Goal: Task Accomplishment & Management: Manage account settings

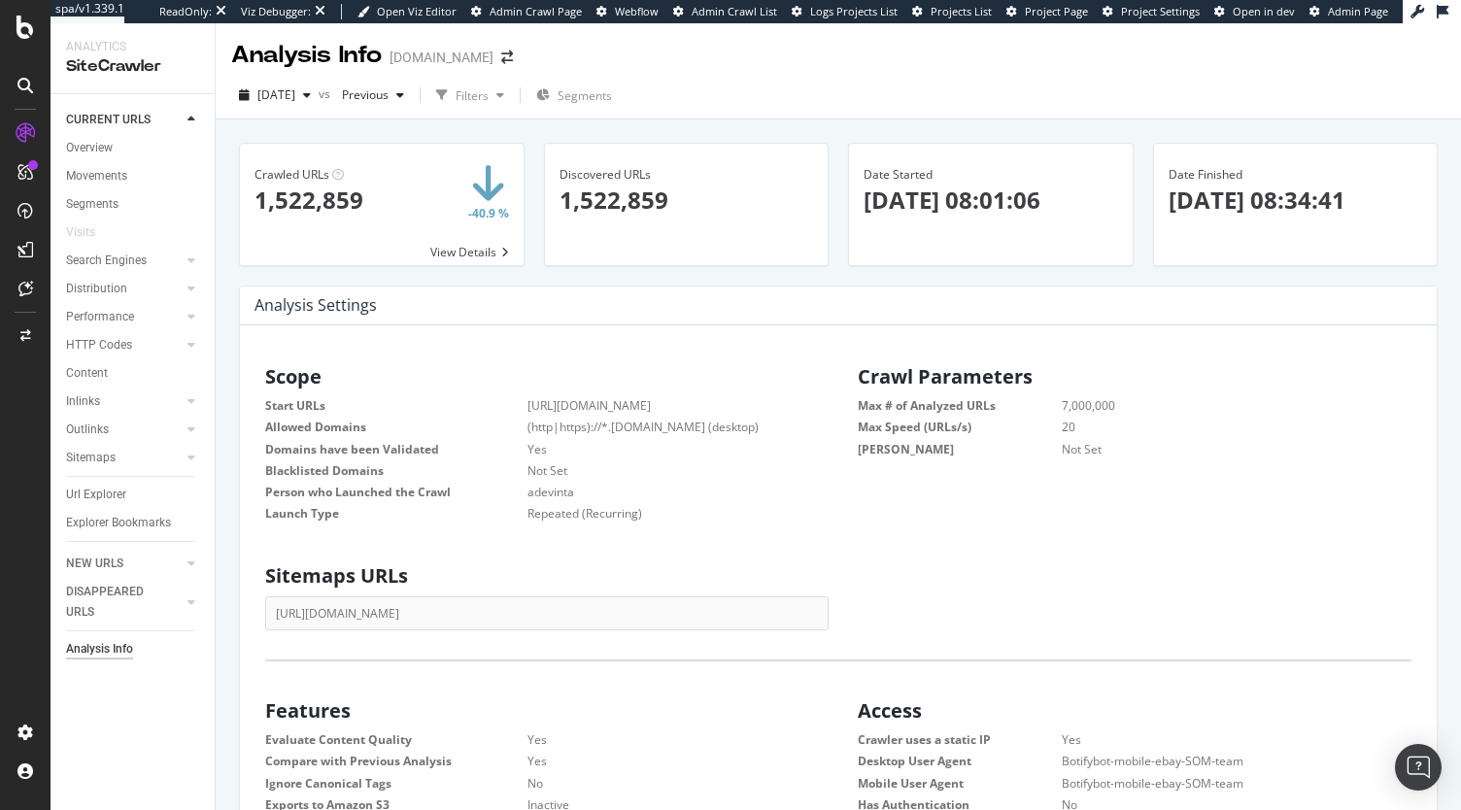
scroll to position [294, 540]
click at [101, 591] on div "DISAPPEARED URLS" at bounding box center [115, 602] width 98 height 41
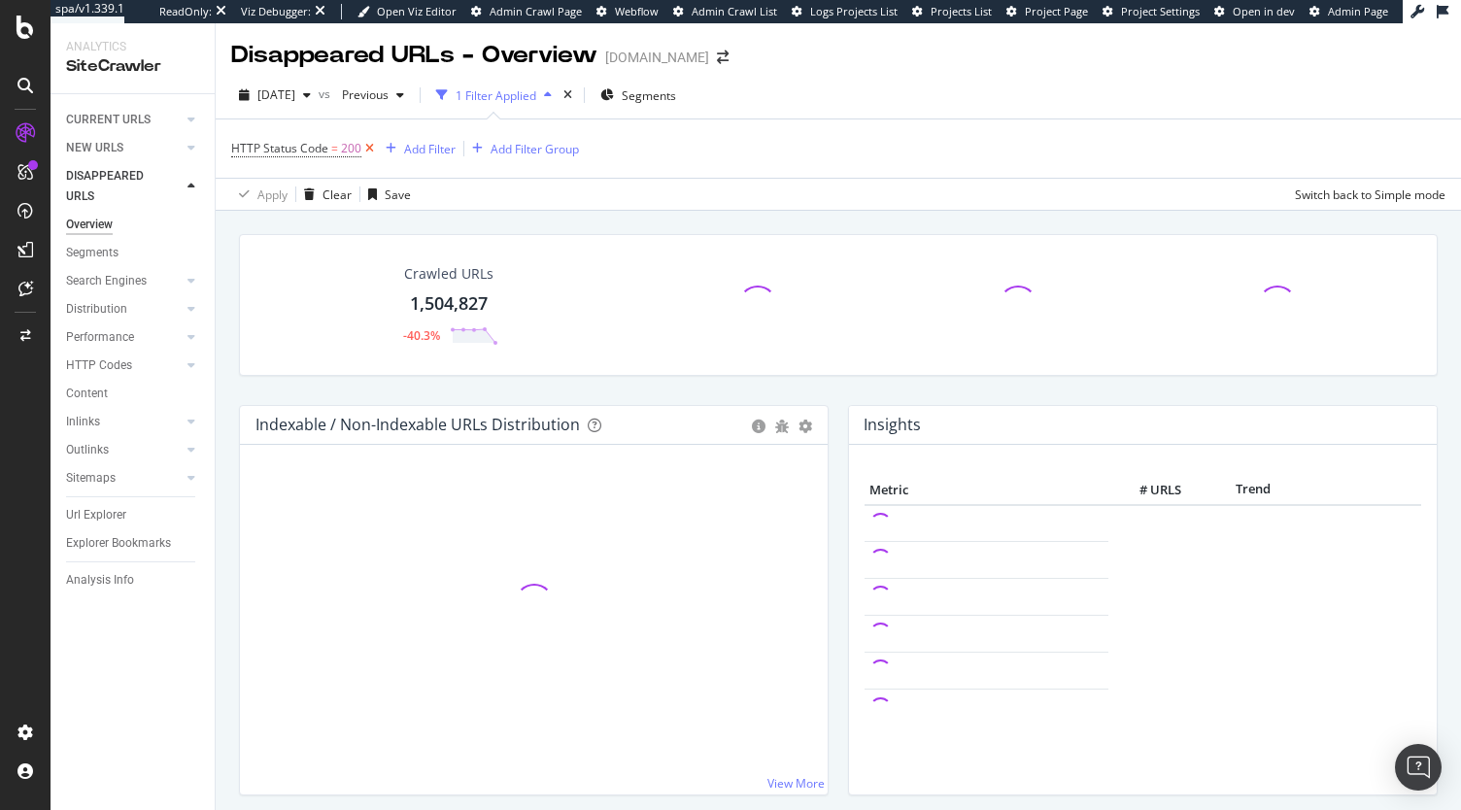
click at [367, 153] on icon at bounding box center [369, 148] width 17 height 19
click at [295, 94] on span "2025 Oct. 13th" at bounding box center [277, 94] width 38 height 17
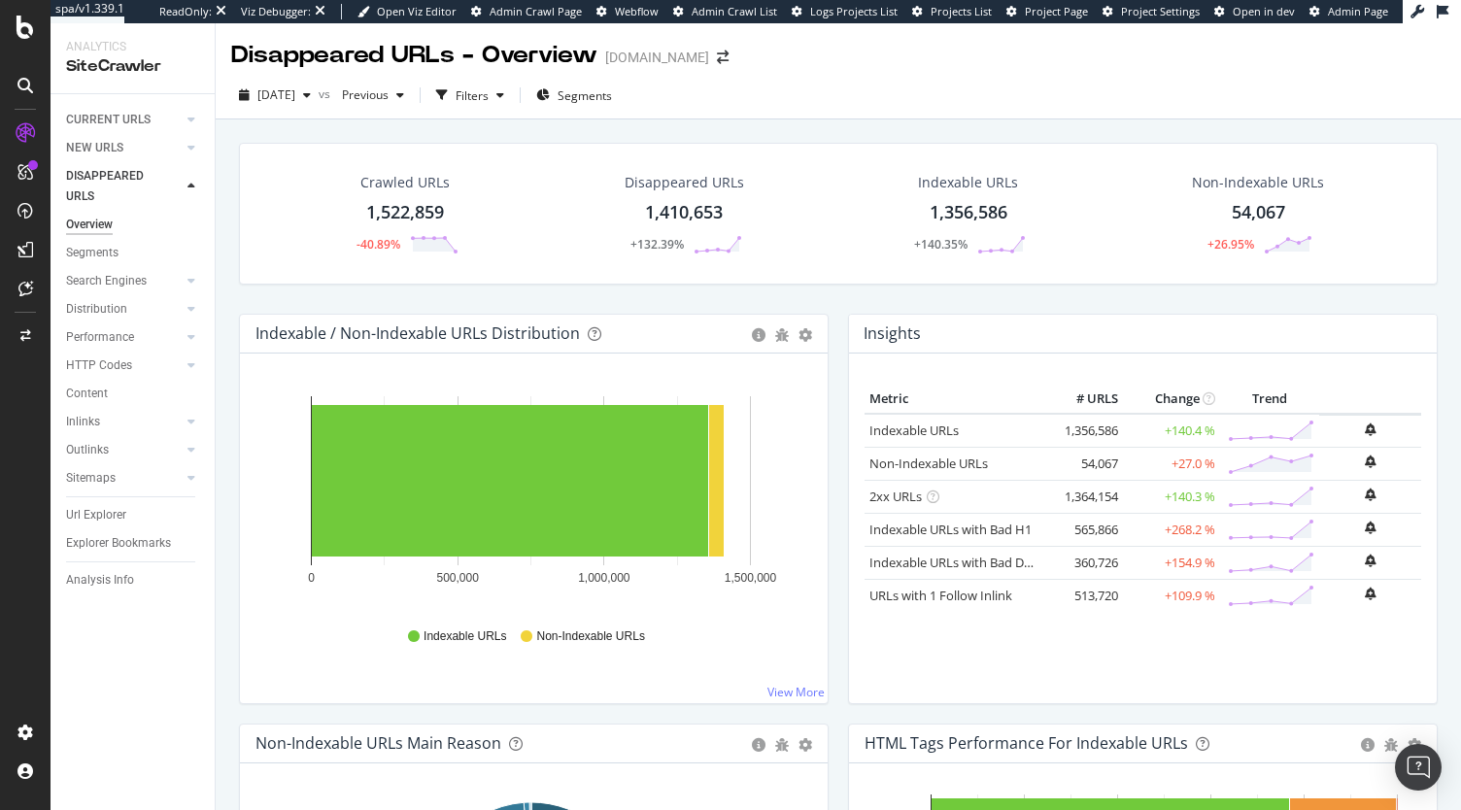
drag, startPoint x: 99, startPoint y: 250, endPoint x: 363, endPoint y: 324, distance: 274.4
click at [99, 250] on div "Segments" at bounding box center [92, 253] width 52 height 20
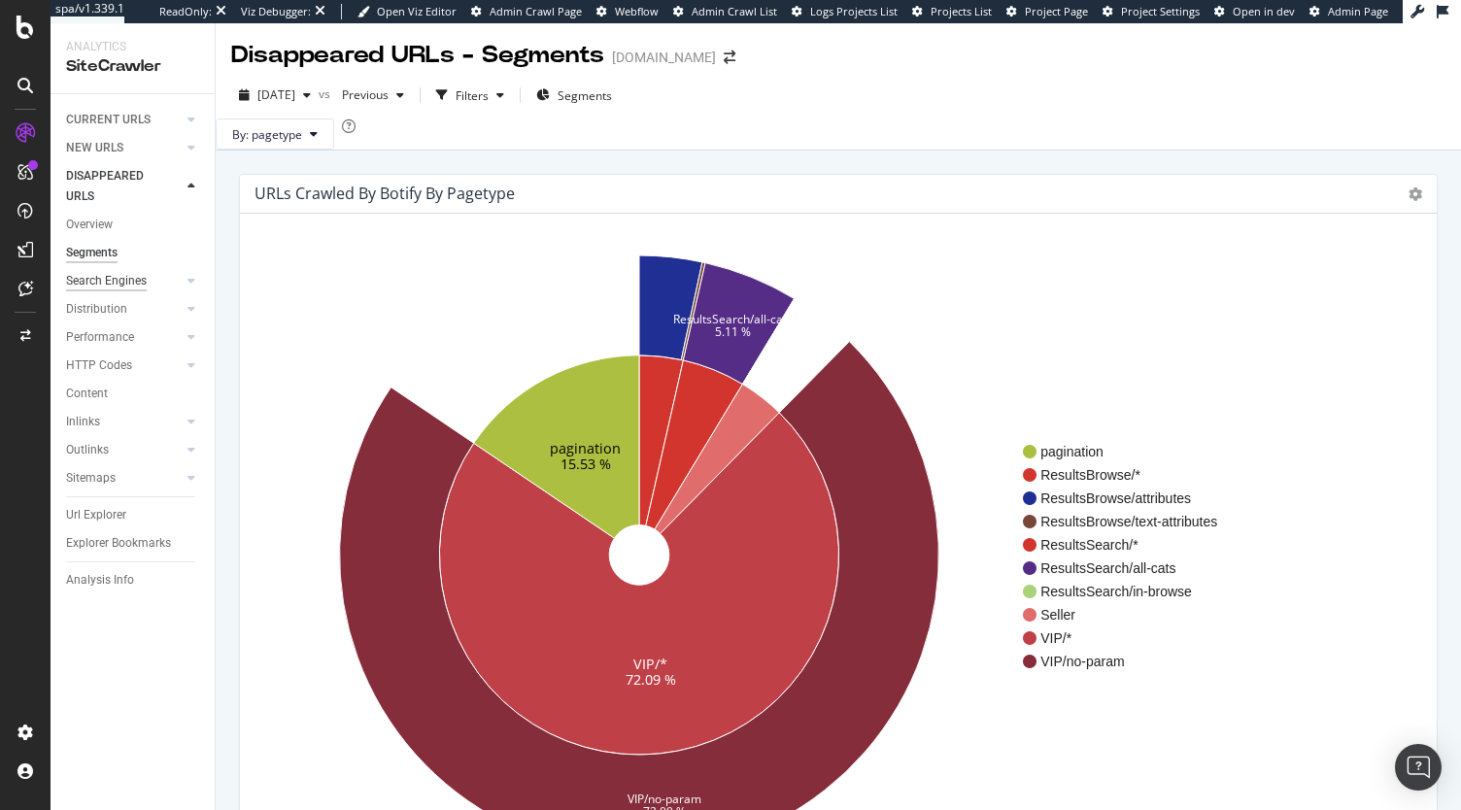
click at [124, 277] on div "Search Engines" at bounding box center [106, 281] width 81 height 20
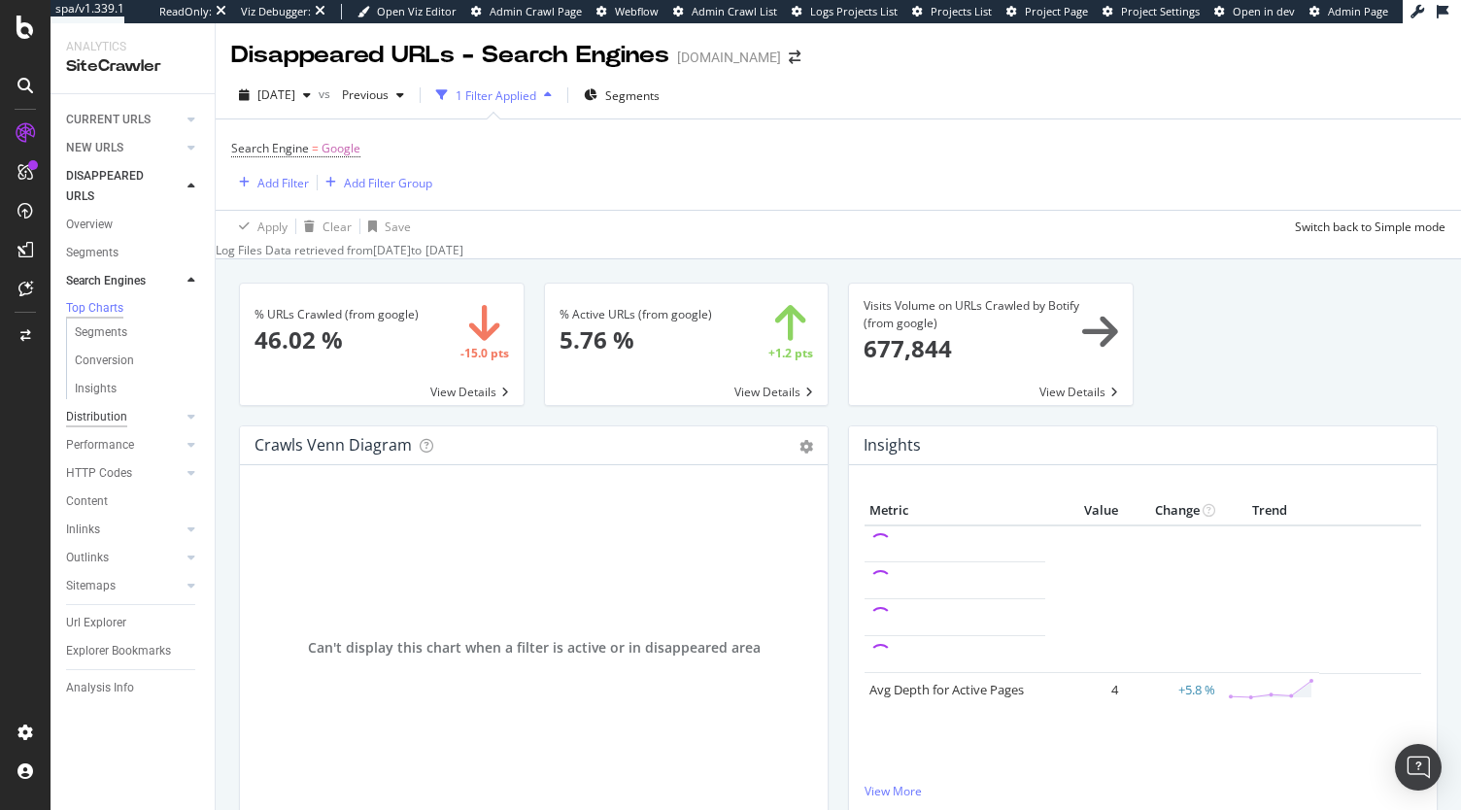
click at [120, 421] on div "Distribution" at bounding box center [96, 417] width 61 height 20
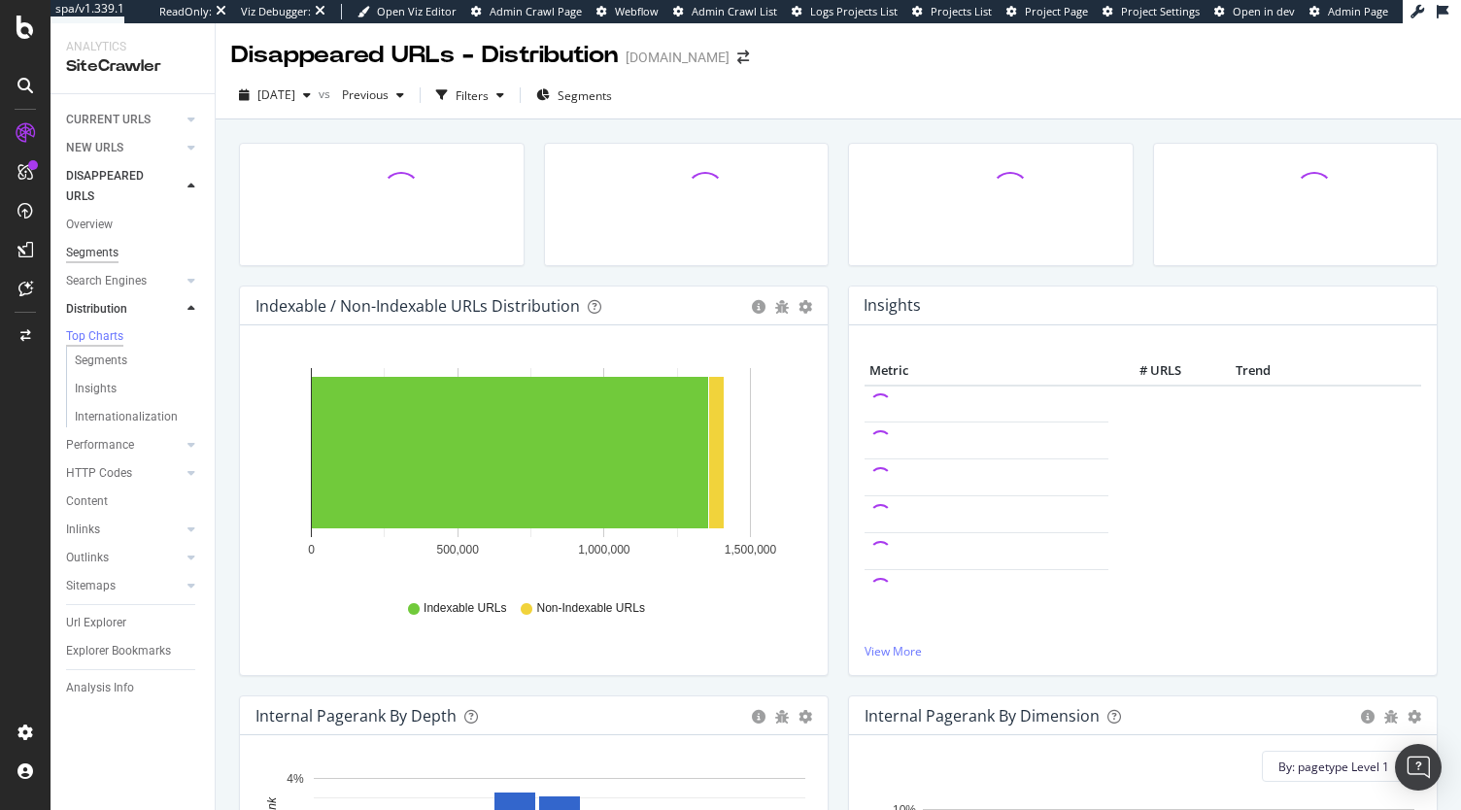
click at [102, 251] on div "Segments" at bounding box center [92, 253] width 52 height 20
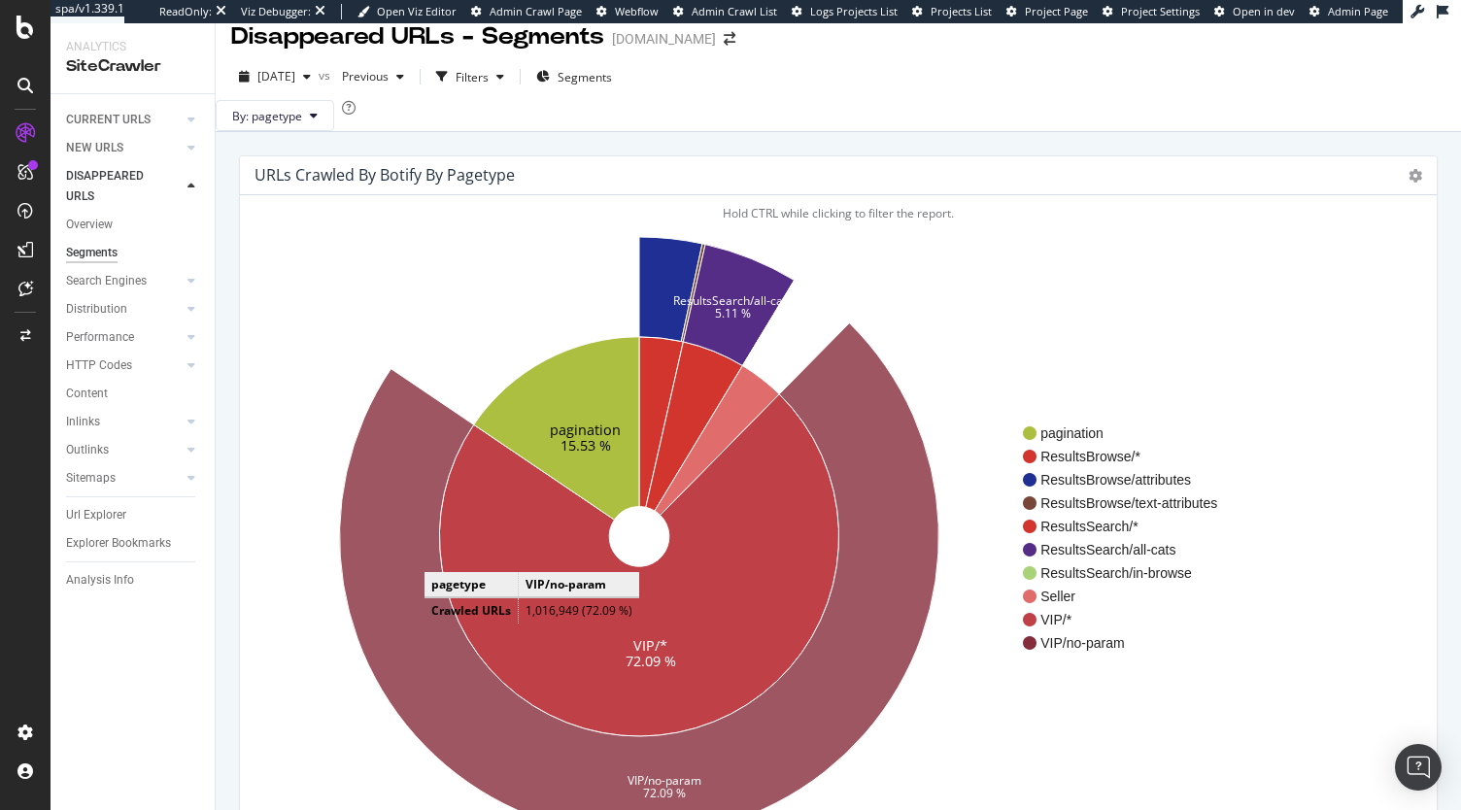
scroll to position [14, 0]
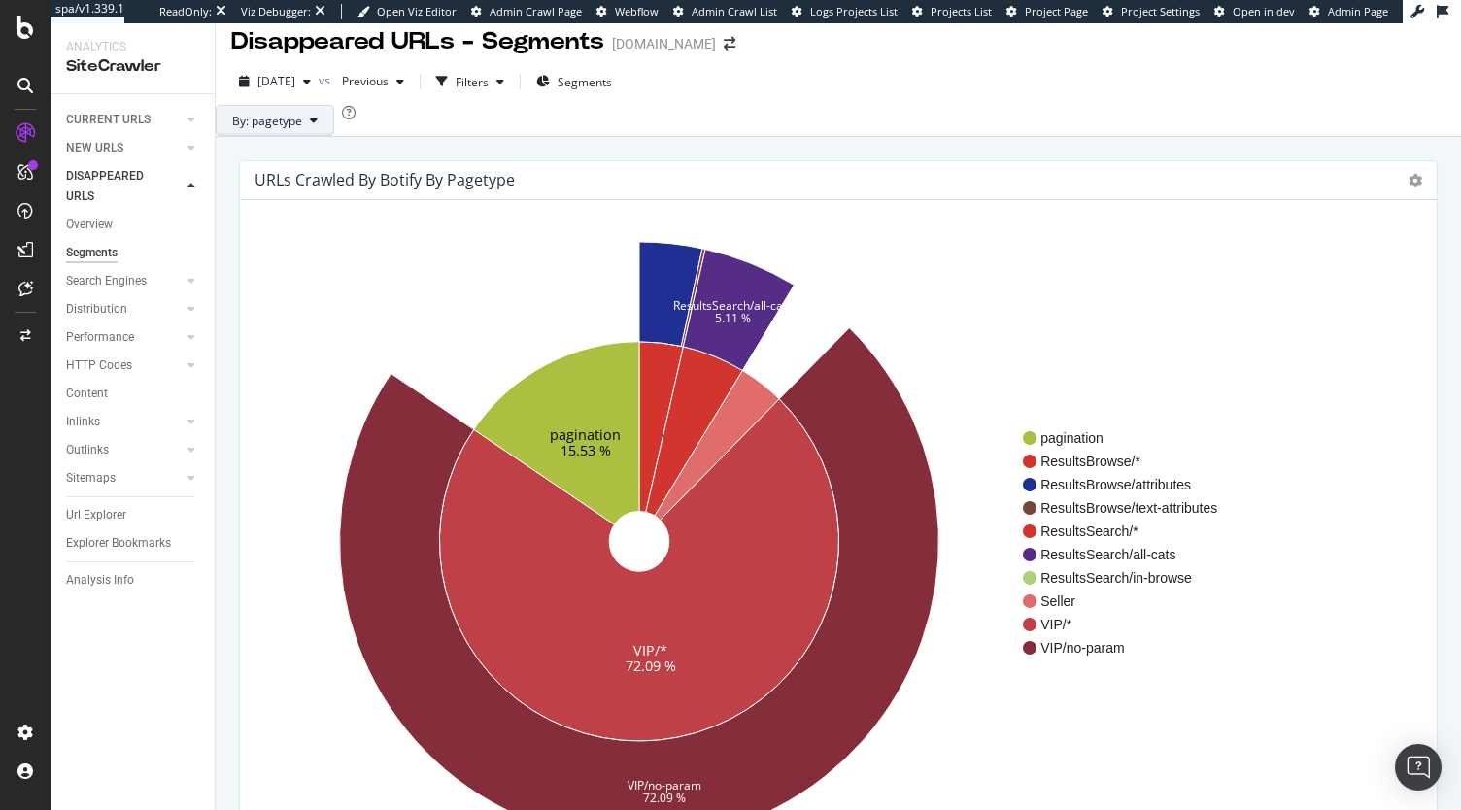
click at [289, 136] on button "By: pagetype" at bounding box center [275, 120] width 119 height 31
click at [330, 238] on span "scorecard_segmentation" at bounding box center [361, 241] width 210 height 17
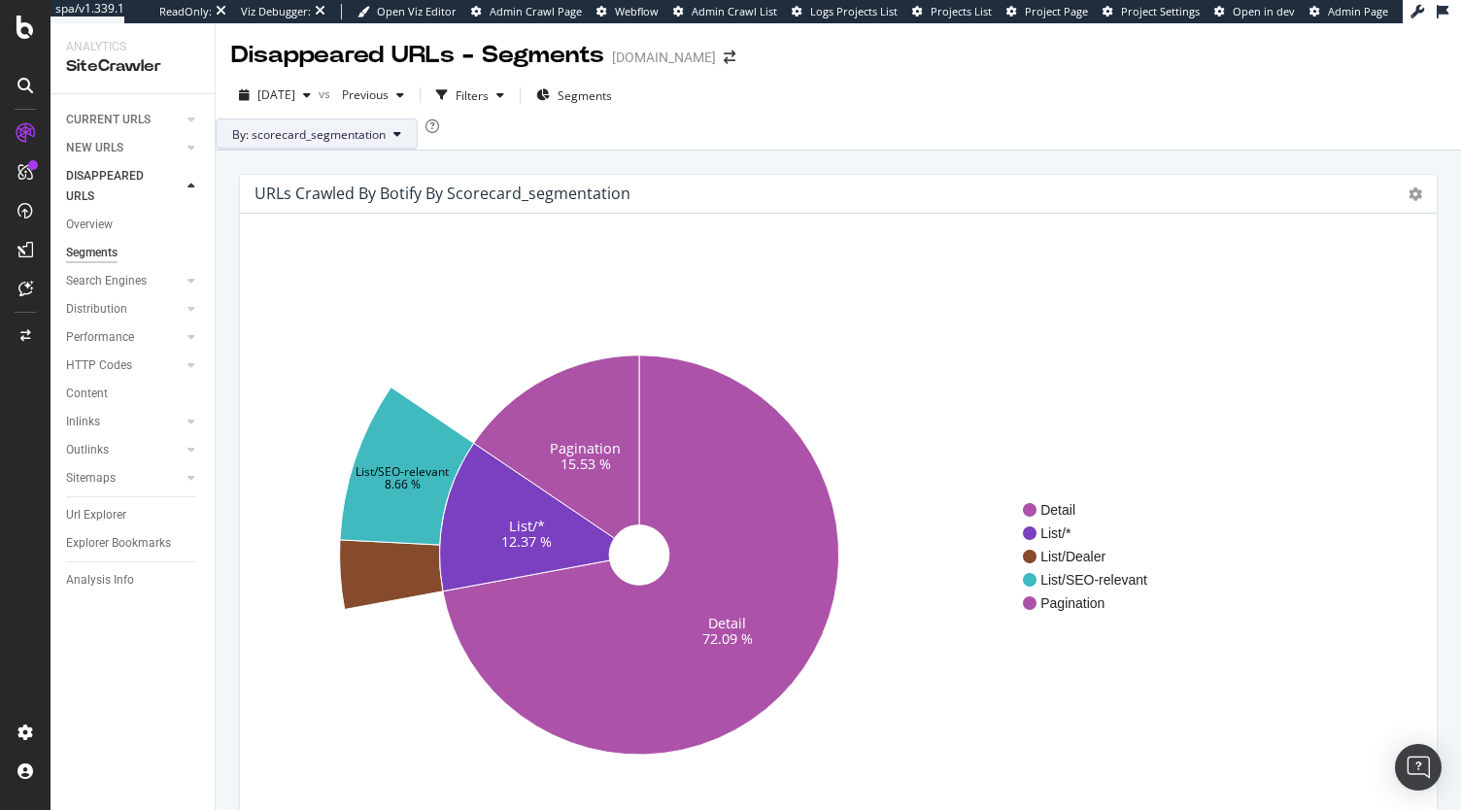
click at [386, 143] on span "By: scorecard_segmentation" at bounding box center [309, 134] width 154 height 17
click at [333, 226] on span "pagetype" at bounding box center [361, 219] width 210 height 17
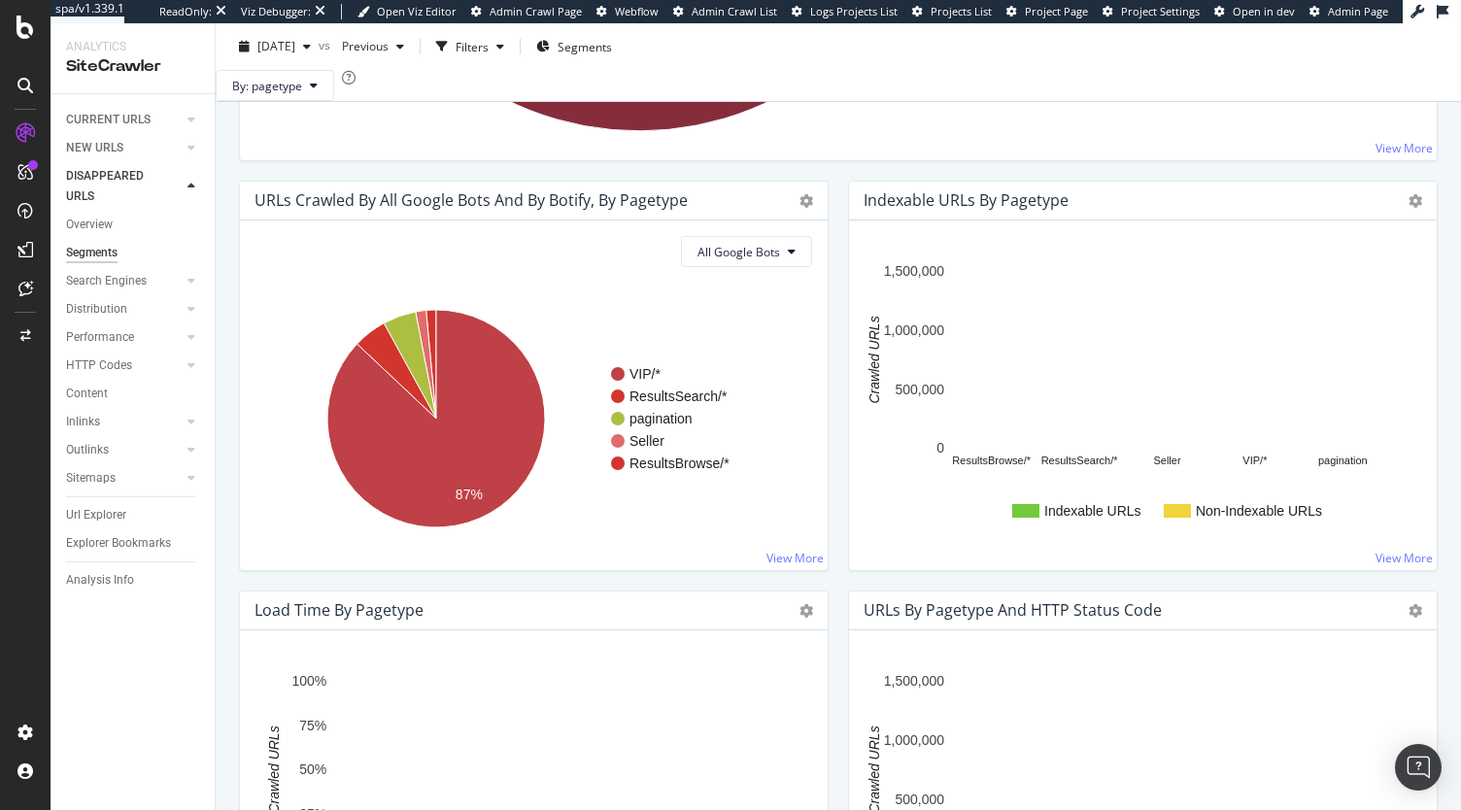
scroll to position [873, 0]
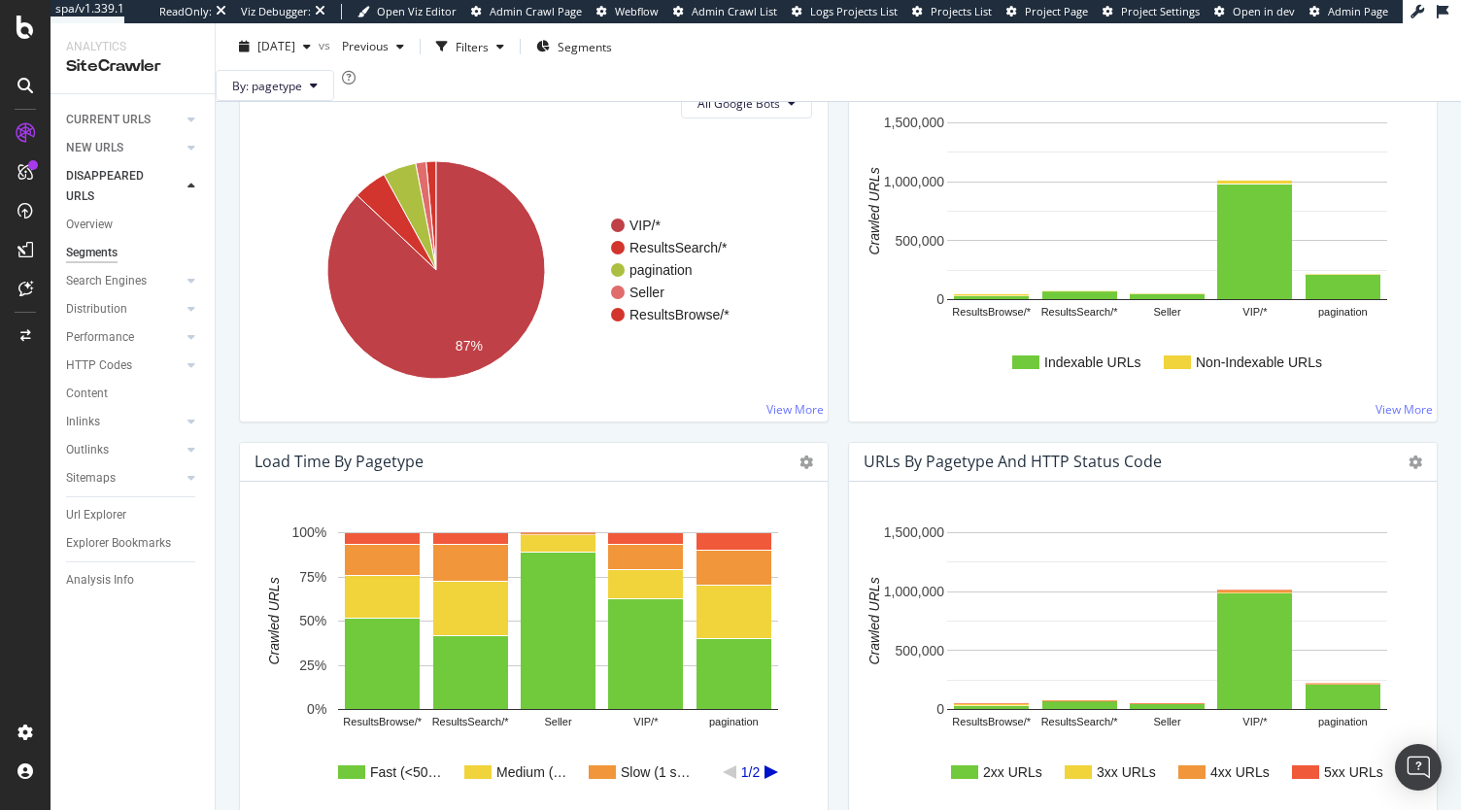
click at [114, 593] on div "Analysis Info" at bounding box center [140, 581] width 149 height 28
click at [111, 575] on div "Analysis Info" at bounding box center [100, 580] width 68 height 20
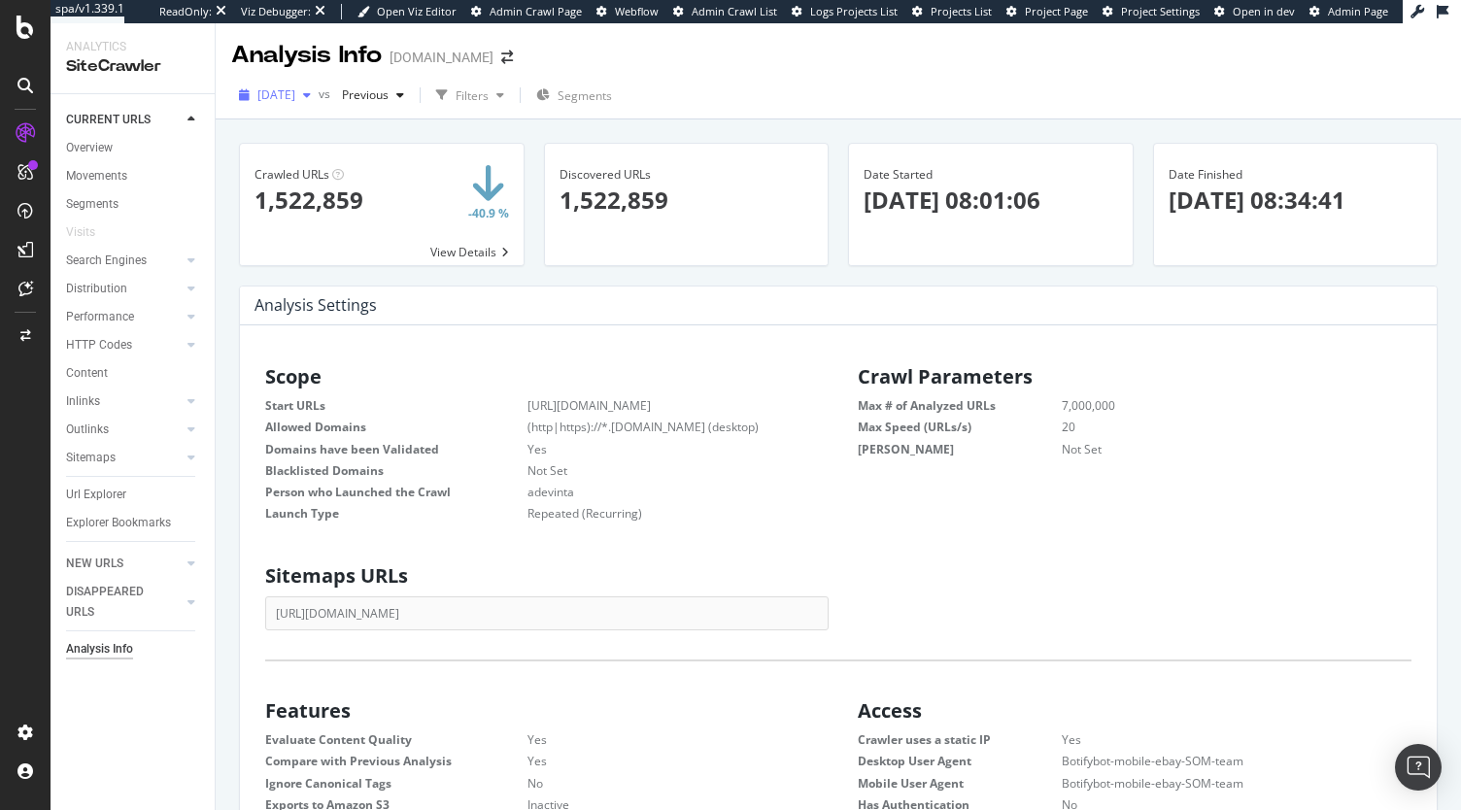
click at [304, 107] on div "2025 Oct. 13th" at bounding box center [274, 95] width 87 height 29
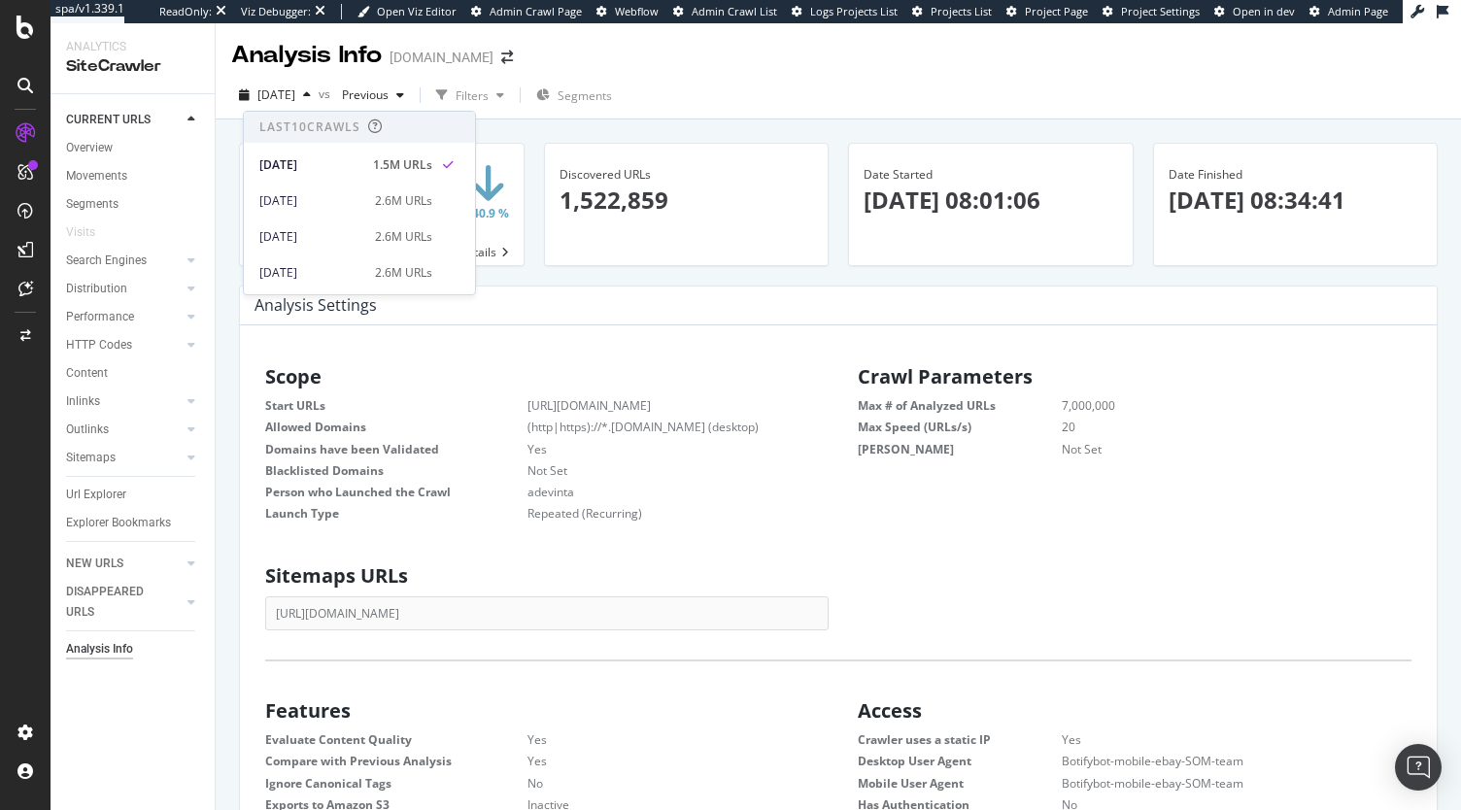
click at [326, 185] on div "2025 Sep. 29th 2.6M URLs" at bounding box center [359, 197] width 231 height 36
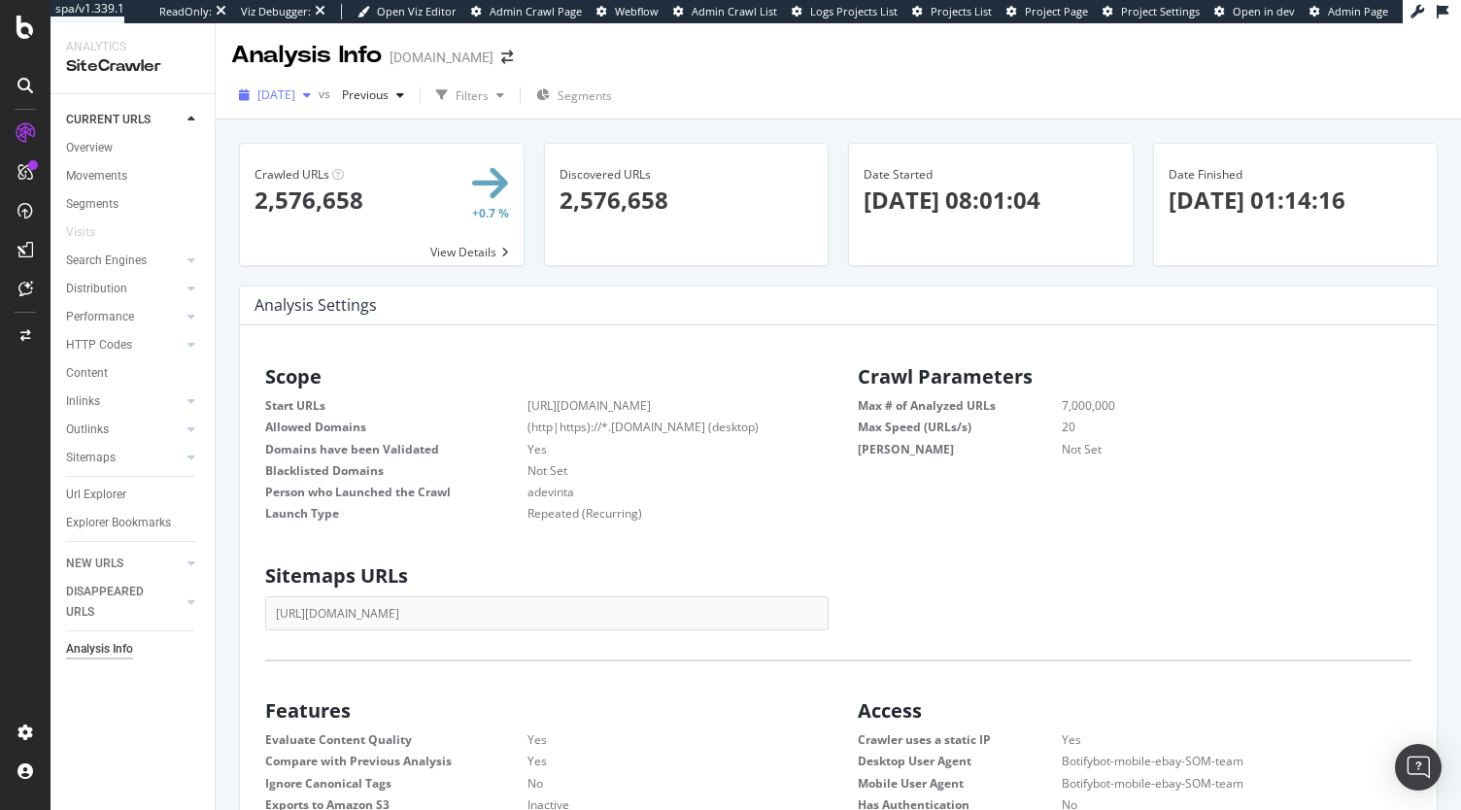
click at [319, 92] on div "button" at bounding box center [306, 95] width 23 height 12
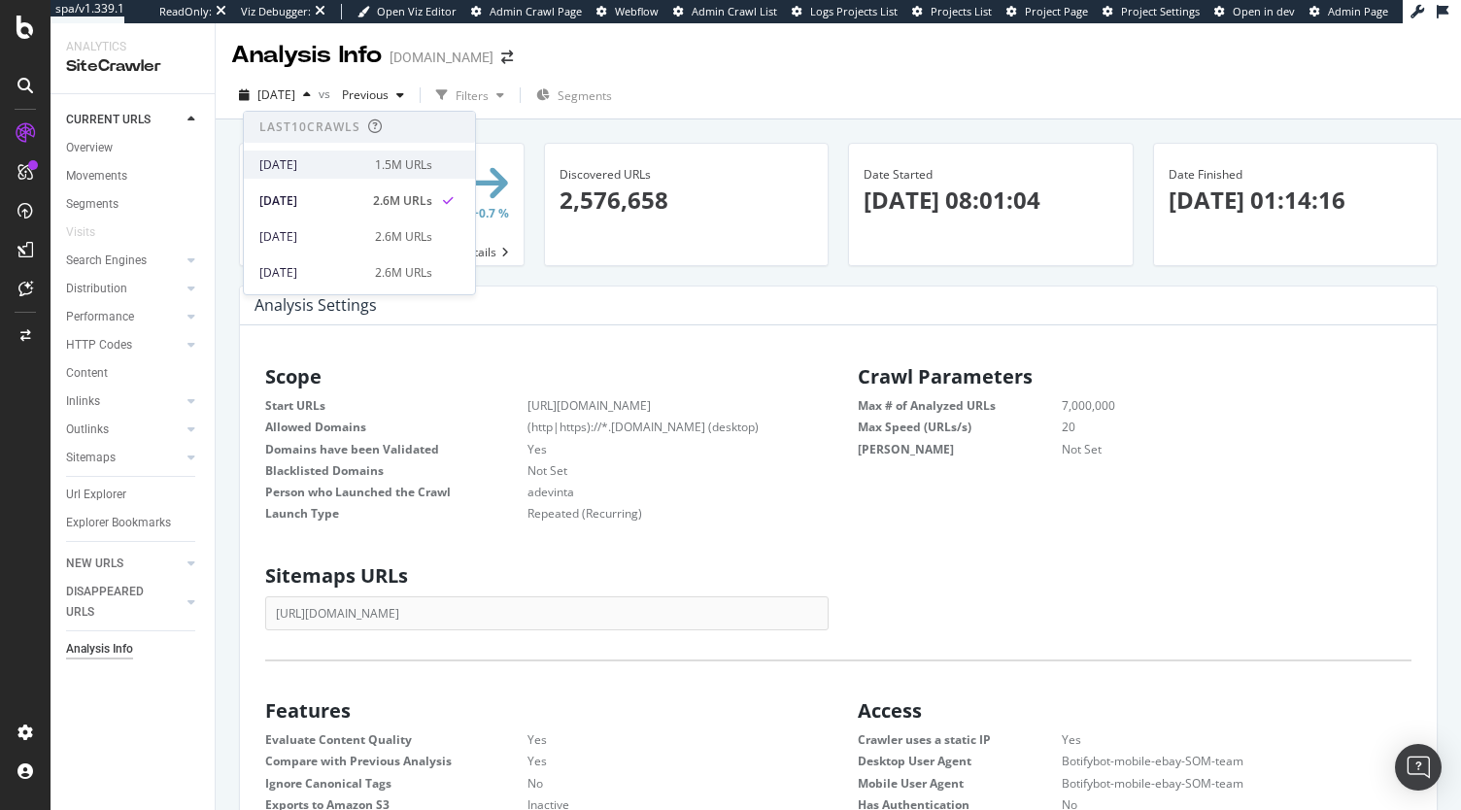
click at [344, 164] on div "2025 Oct. 13th" at bounding box center [311, 164] width 104 height 17
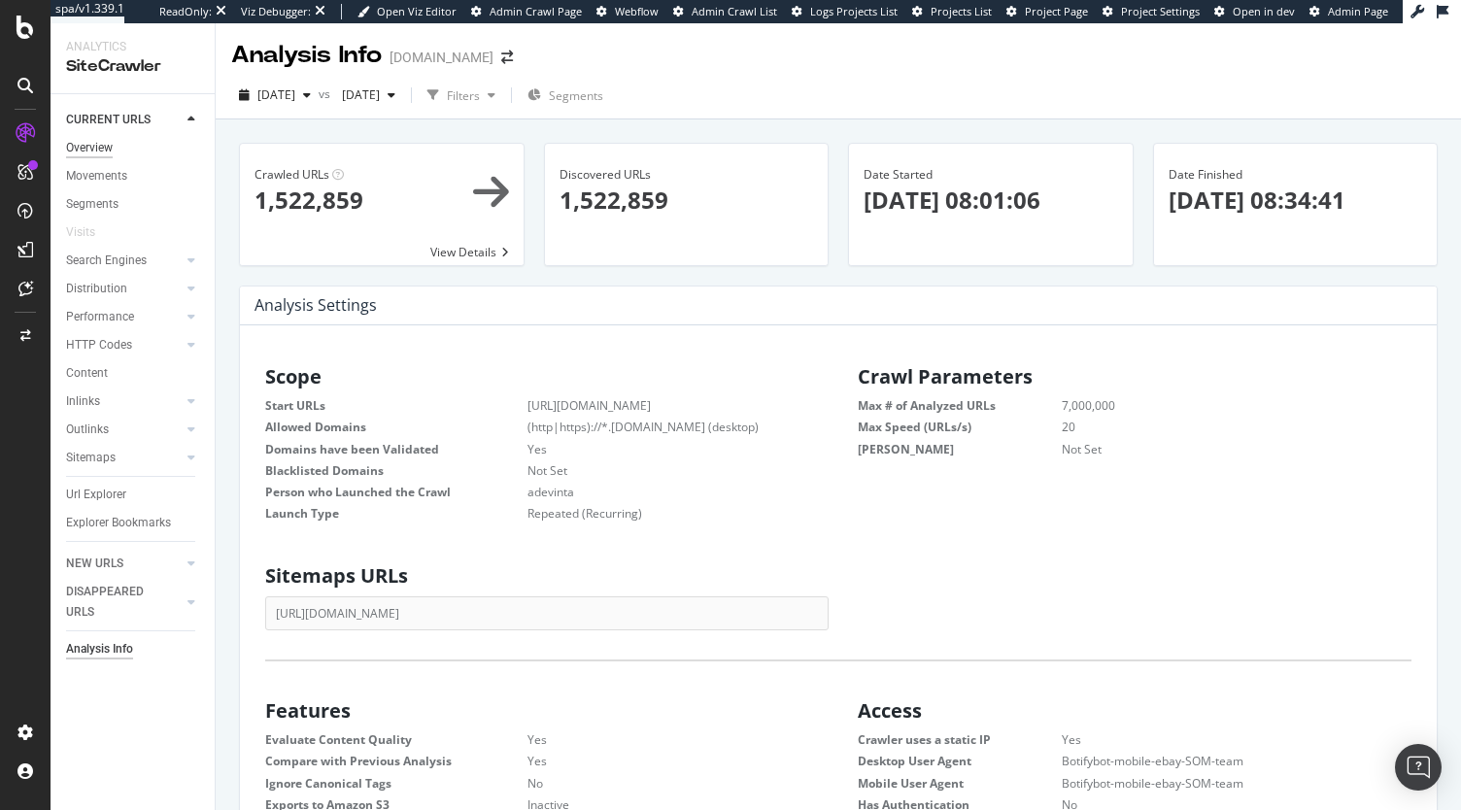
click at [108, 156] on div "Overview" at bounding box center [89, 148] width 47 height 20
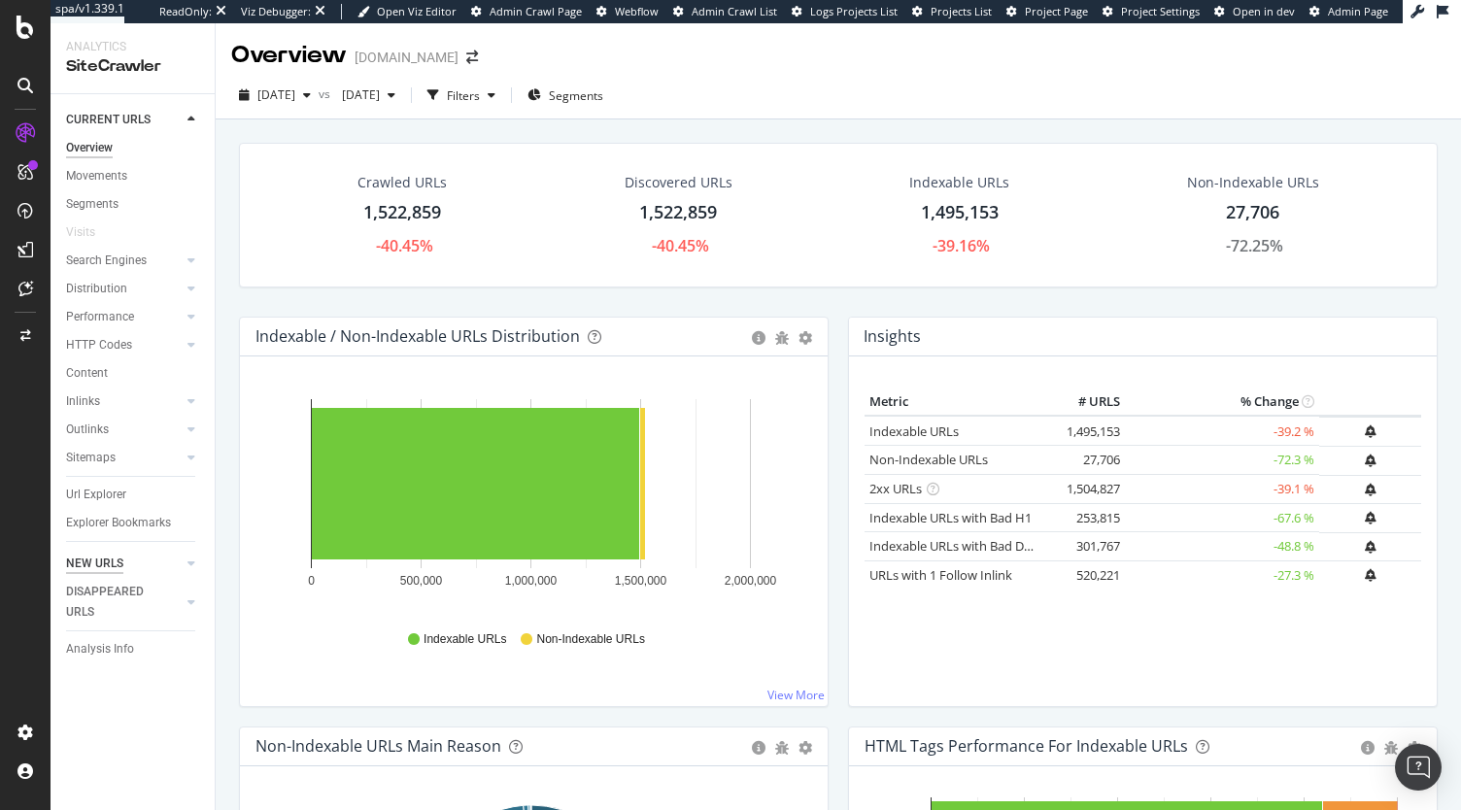
click at [113, 561] on div "NEW URLS" at bounding box center [94, 564] width 57 height 20
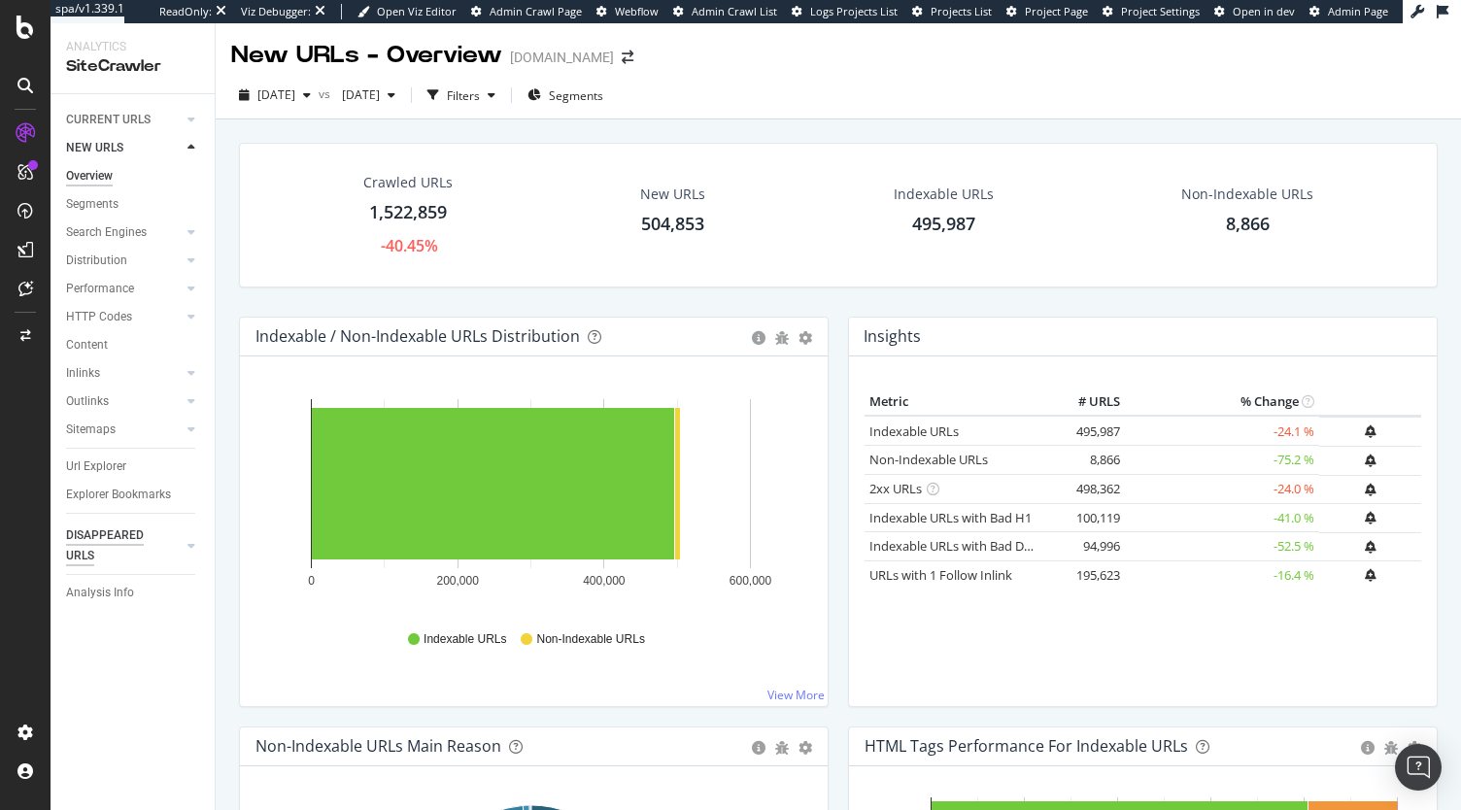
click at [107, 536] on div "DISAPPEARED URLS" at bounding box center [115, 546] width 98 height 41
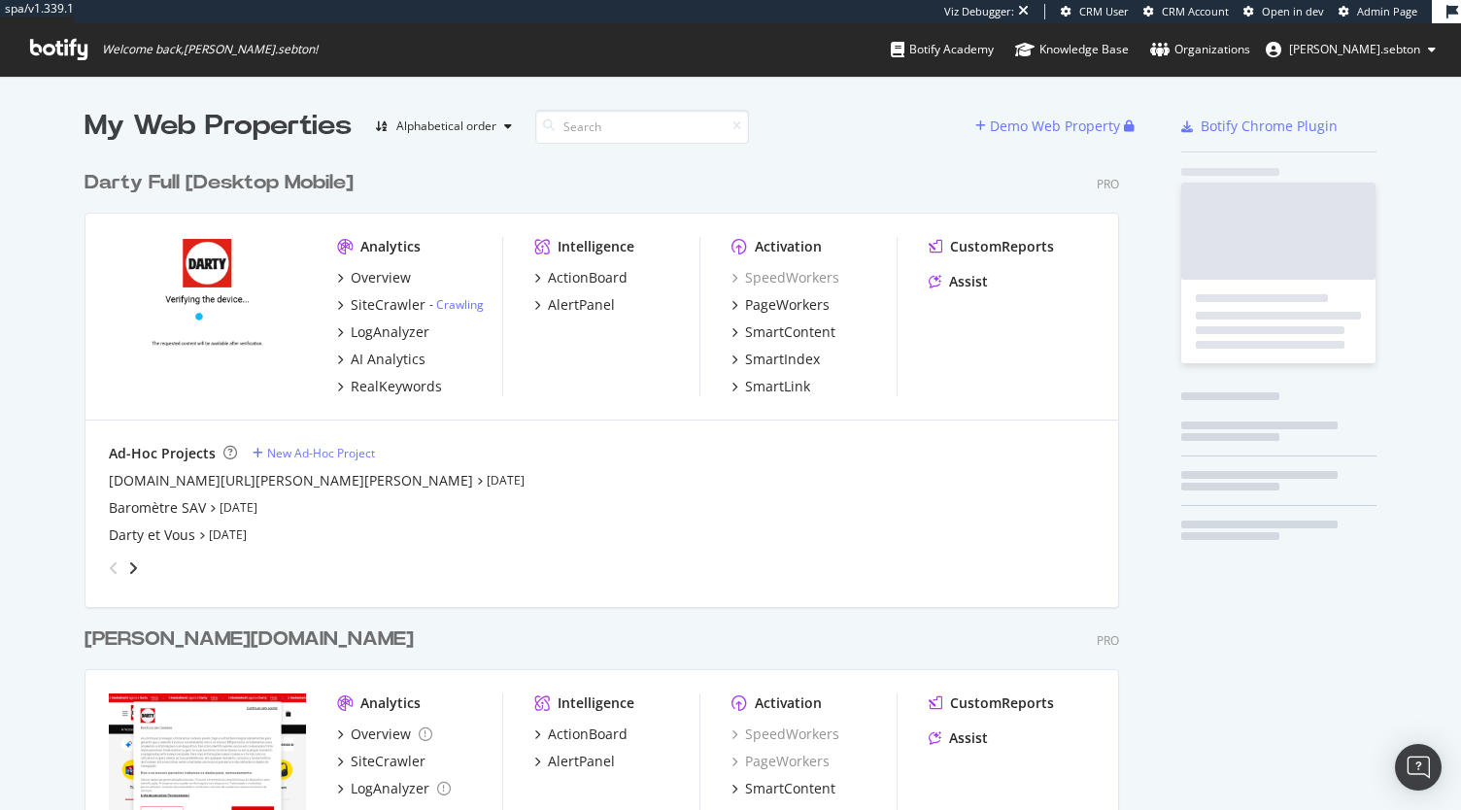
scroll to position [3450, 1035]
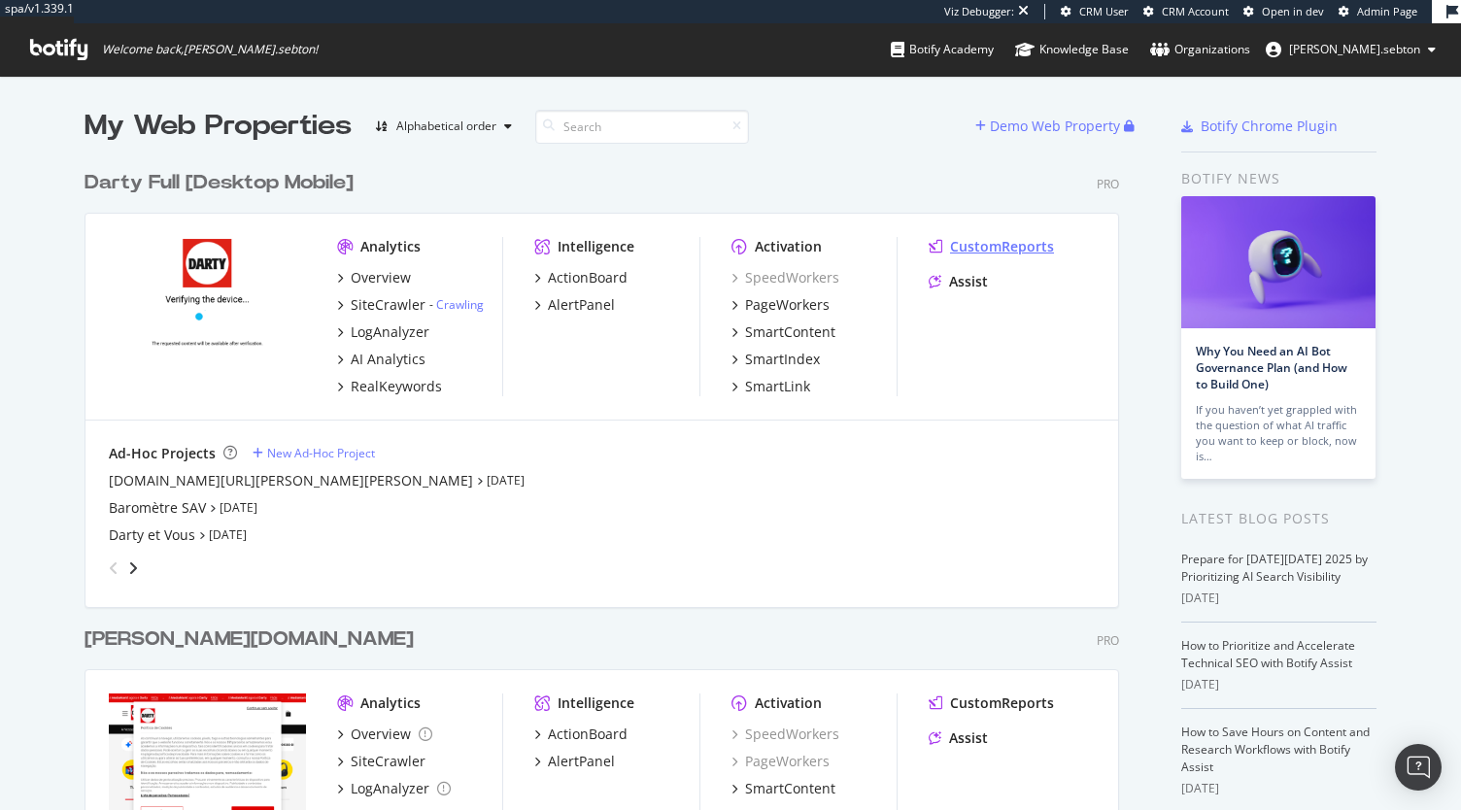
click at [989, 242] on div "CustomReports" at bounding box center [1002, 246] width 104 height 19
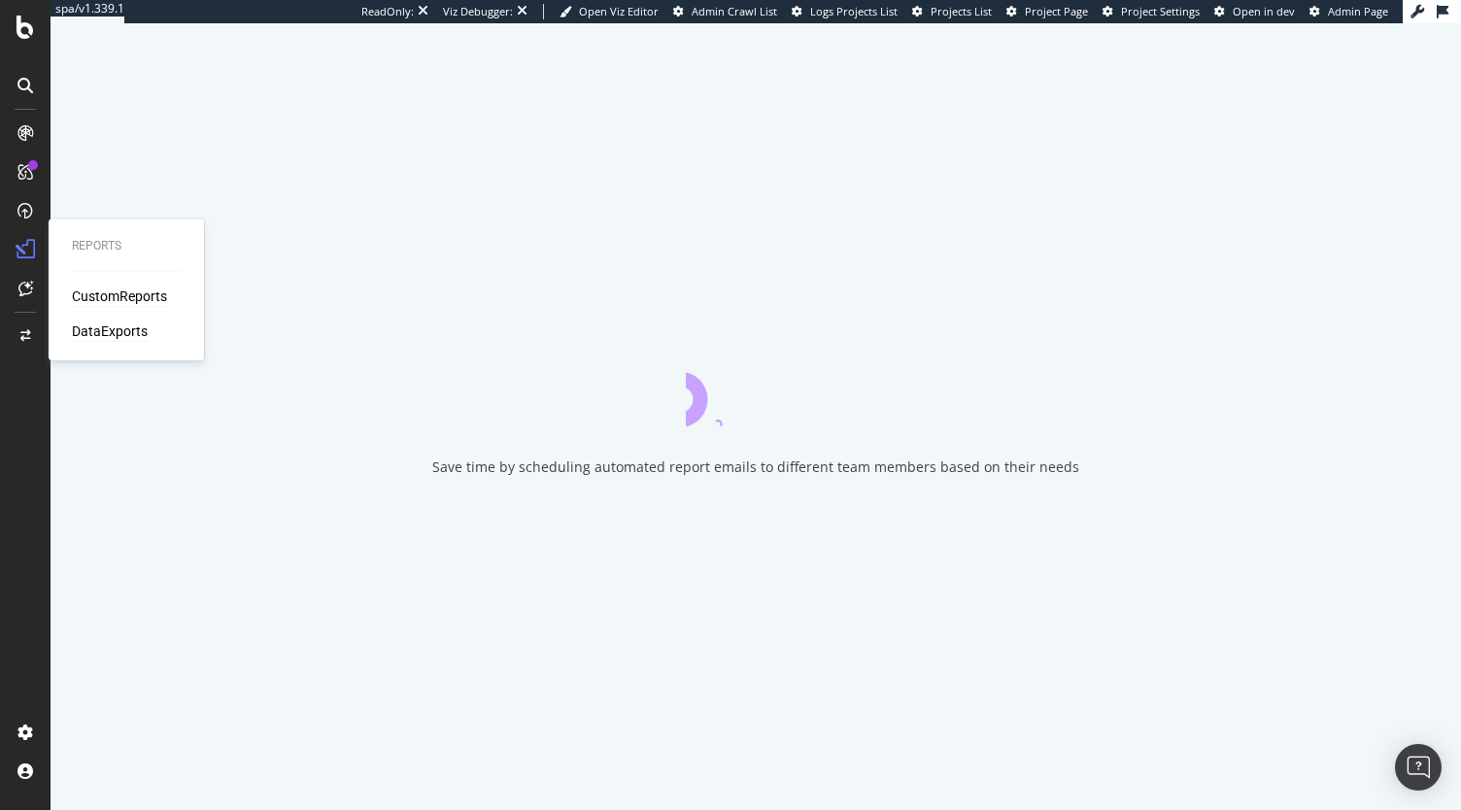
click at [101, 329] on div "DataExports" at bounding box center [110, 331] width 76 height 19
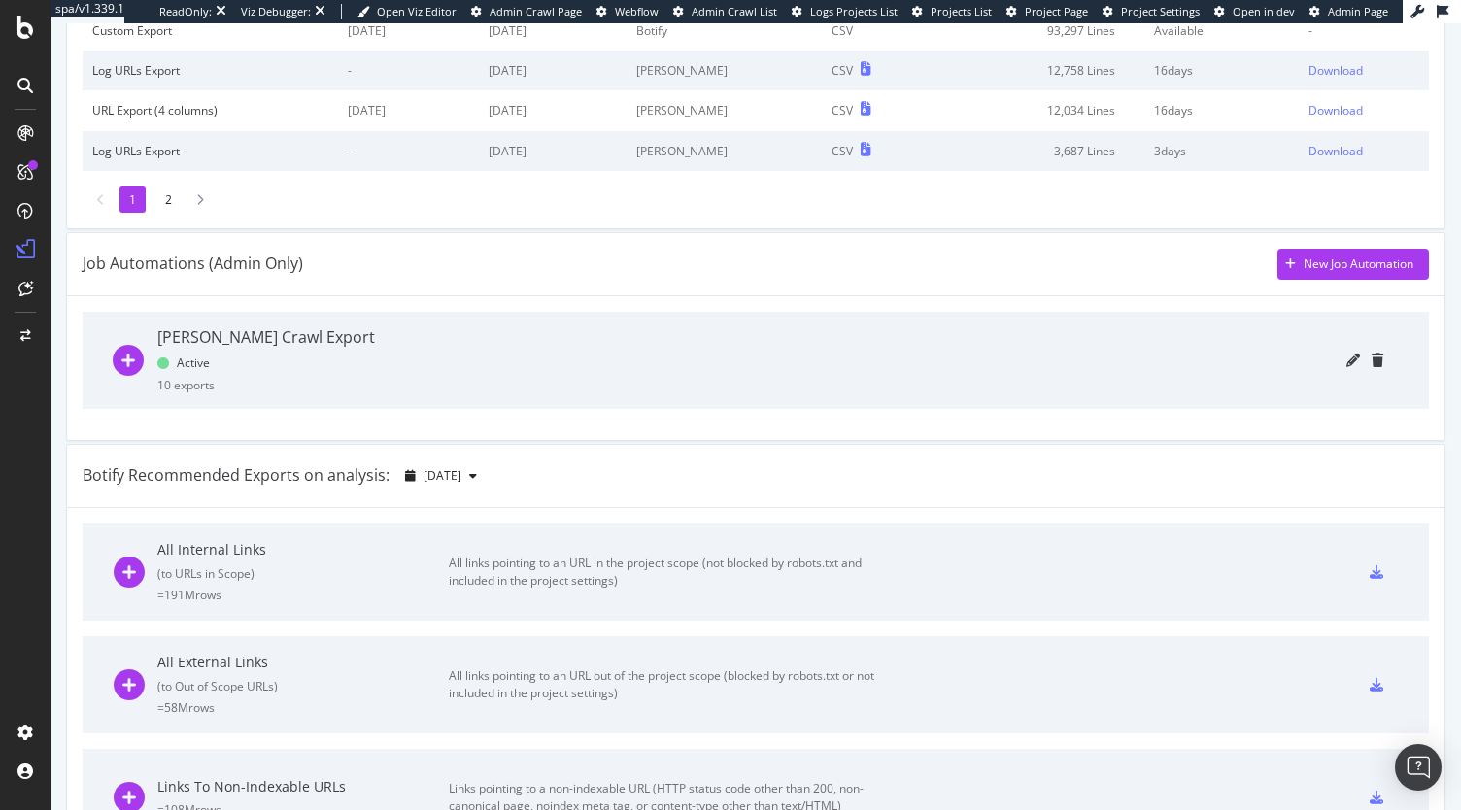
scroll to position [441, 0]
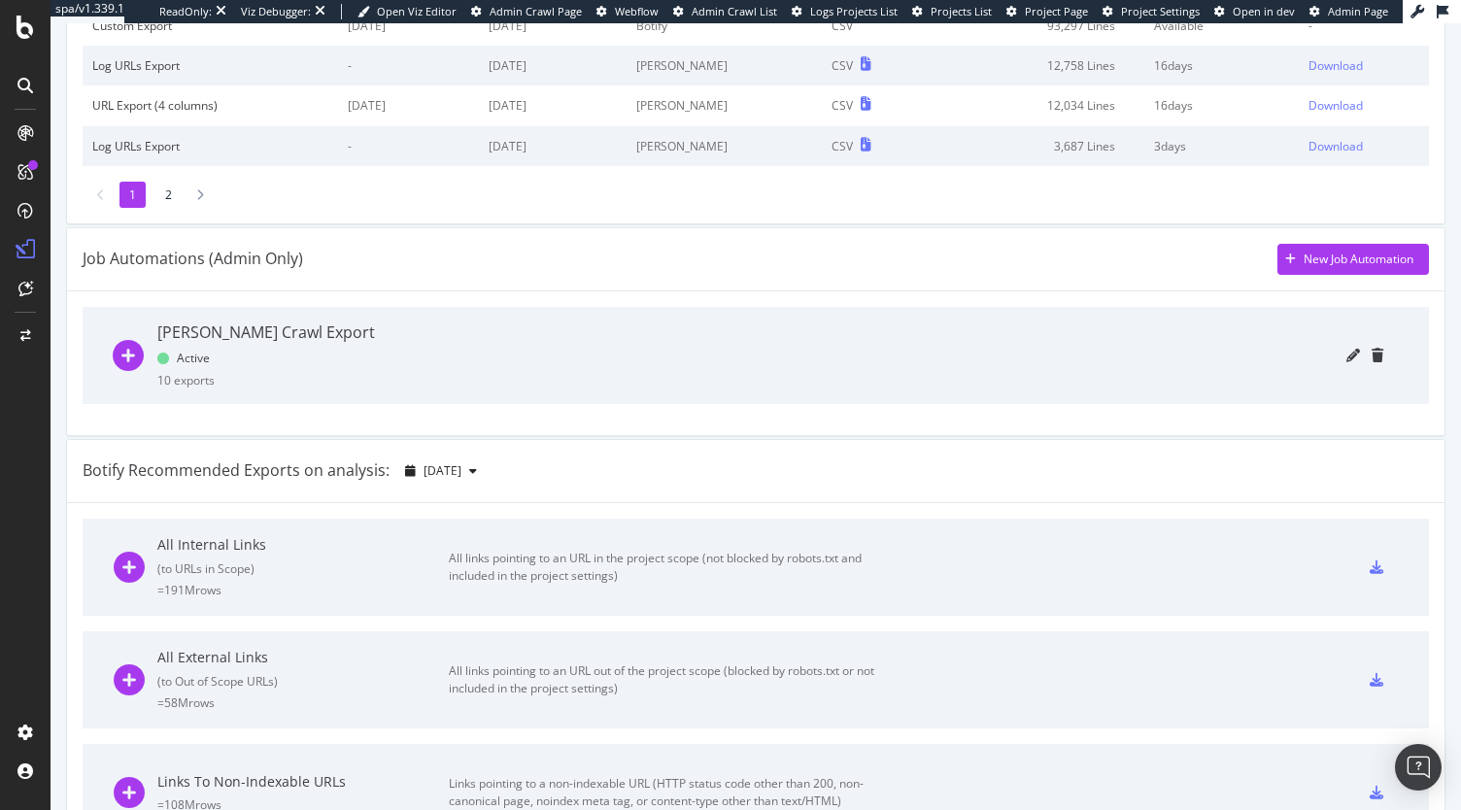
click at [129, 347] on icon "plus-circle" at bounding box center [128, 355] width 31 height 31
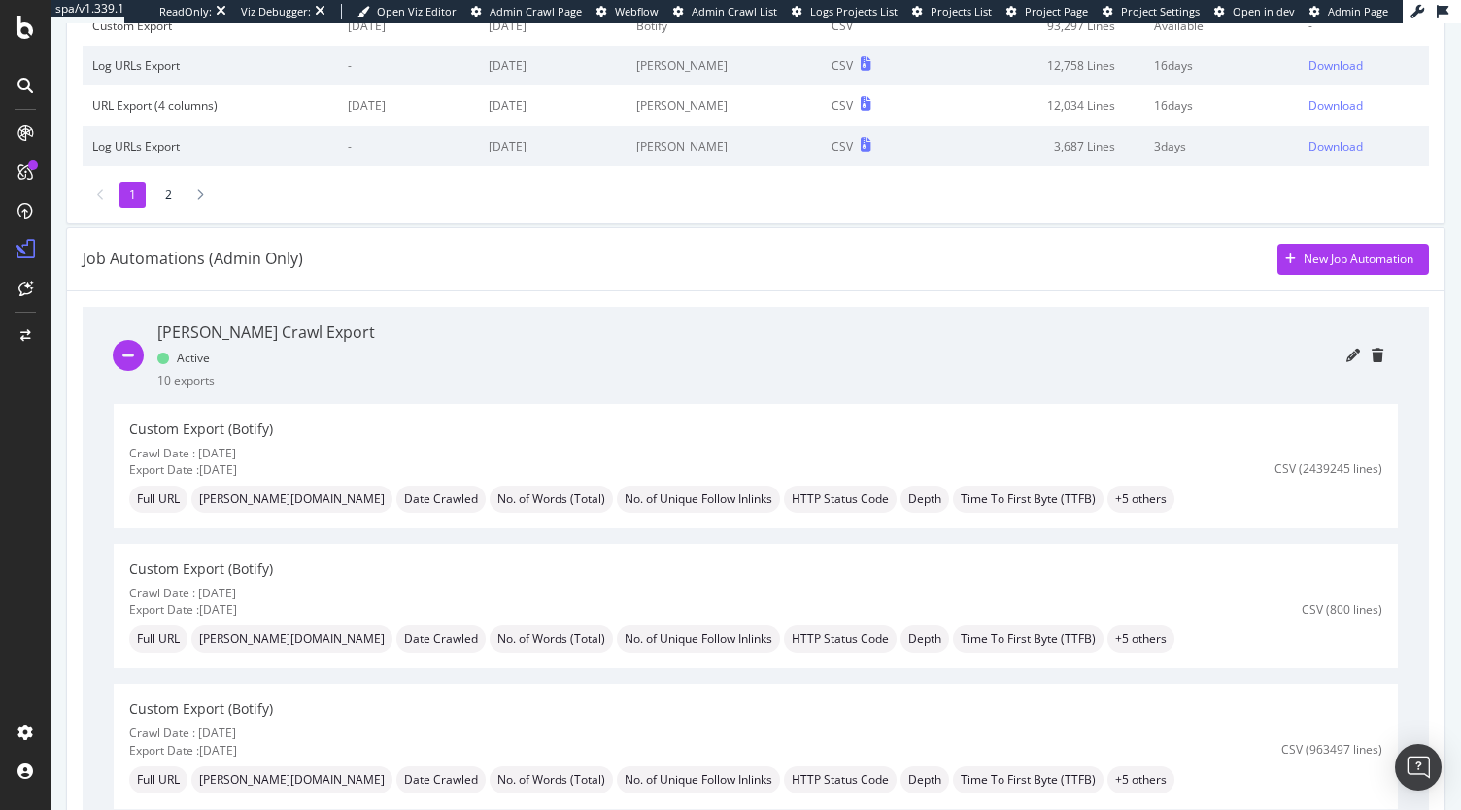
click at [1316, 353] on div at bounding box center [887, 355] width 994 height 97
click at [1347, 355] on icon "pencil" at bounding box center [1354, 356] width 14 height 14
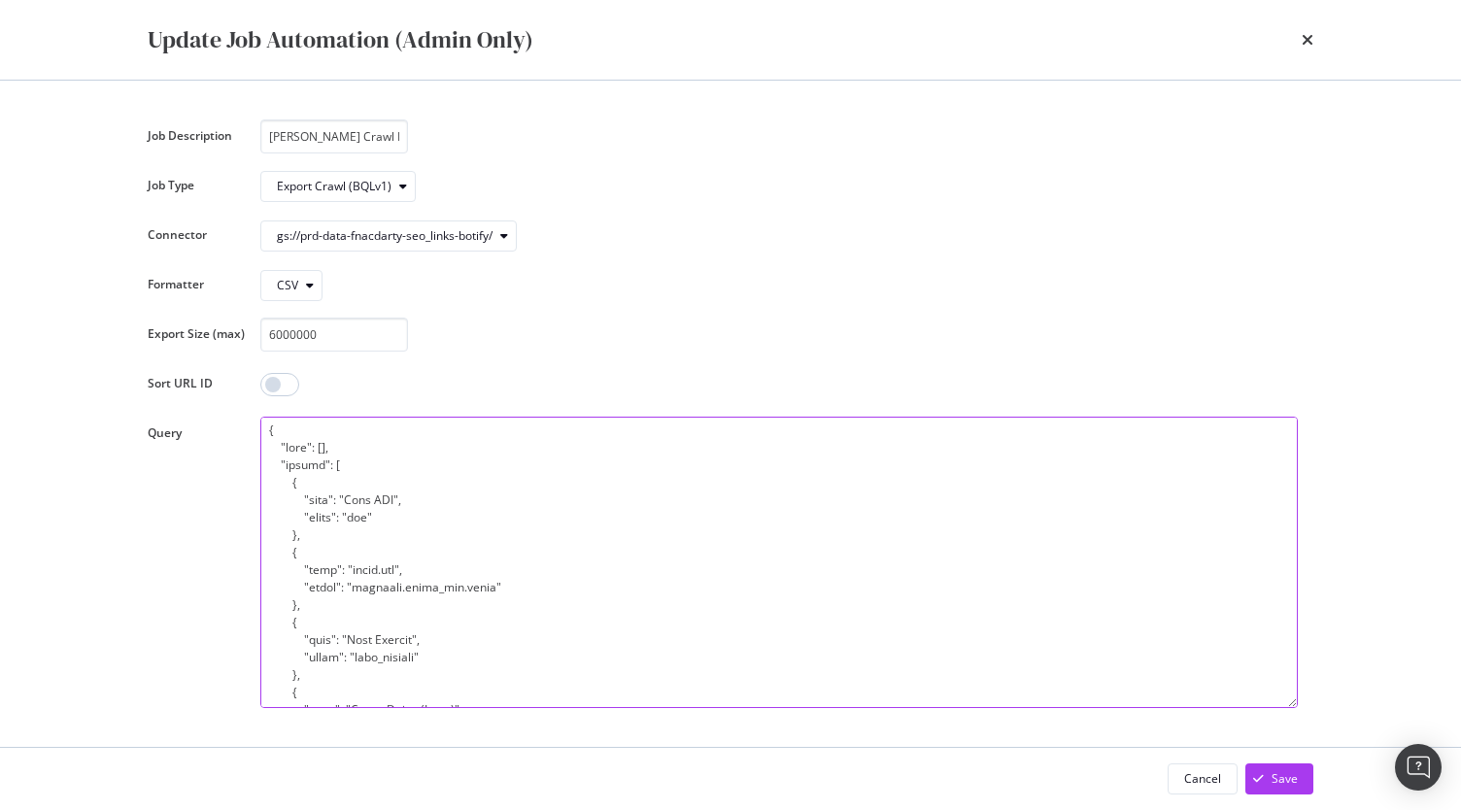
click at [622, 549] on textarea "modal" at bounding box center [779, 563] width 1038 height 292
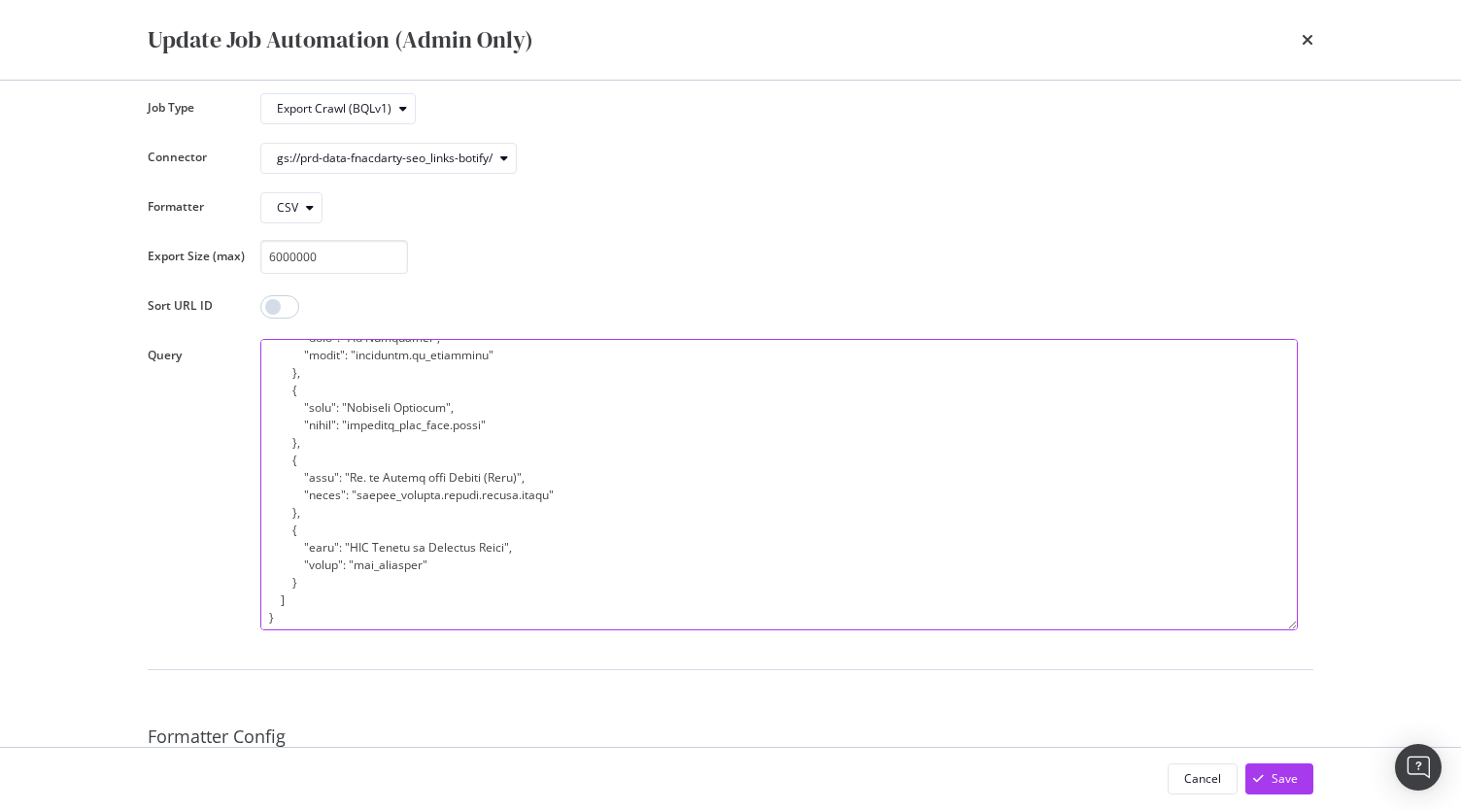
scroll to position [82, 0]
drag, startPoint x: 441, startPoint y: 561, endPoint x: 264, endPoint y: 506, distance: 185.0
click at [264, 506] on textarea "modal" at bounding box center [779, 481] width 1038 height 292
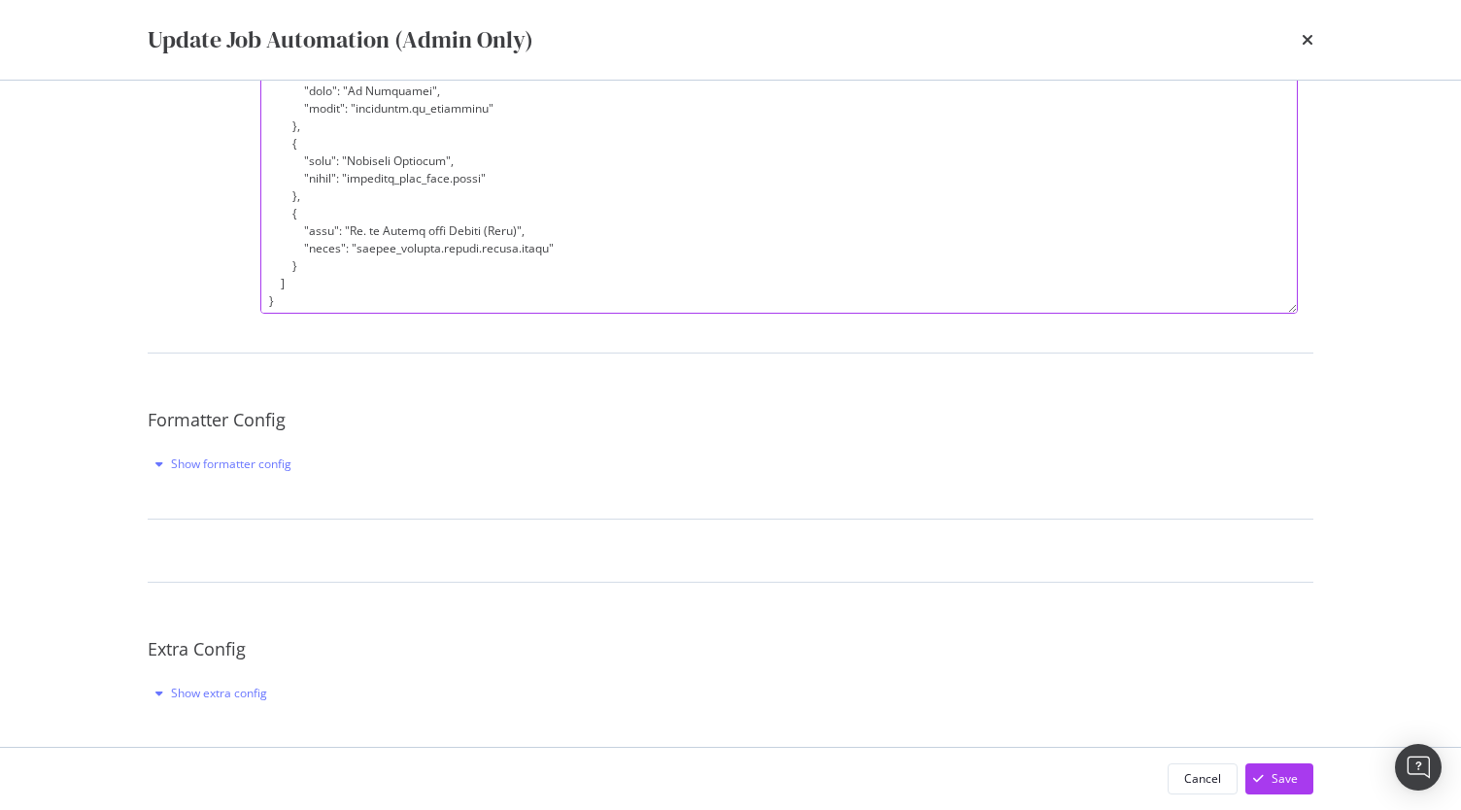
scroll to position [395, 0]
type textarea "{ "sort": [], "fields": [ { "name": "Full URL", "field": "url" }, { "name": "da…"
click at [157, 463] on icon "modal" at bounding box center [159, 465] width 8 height 12
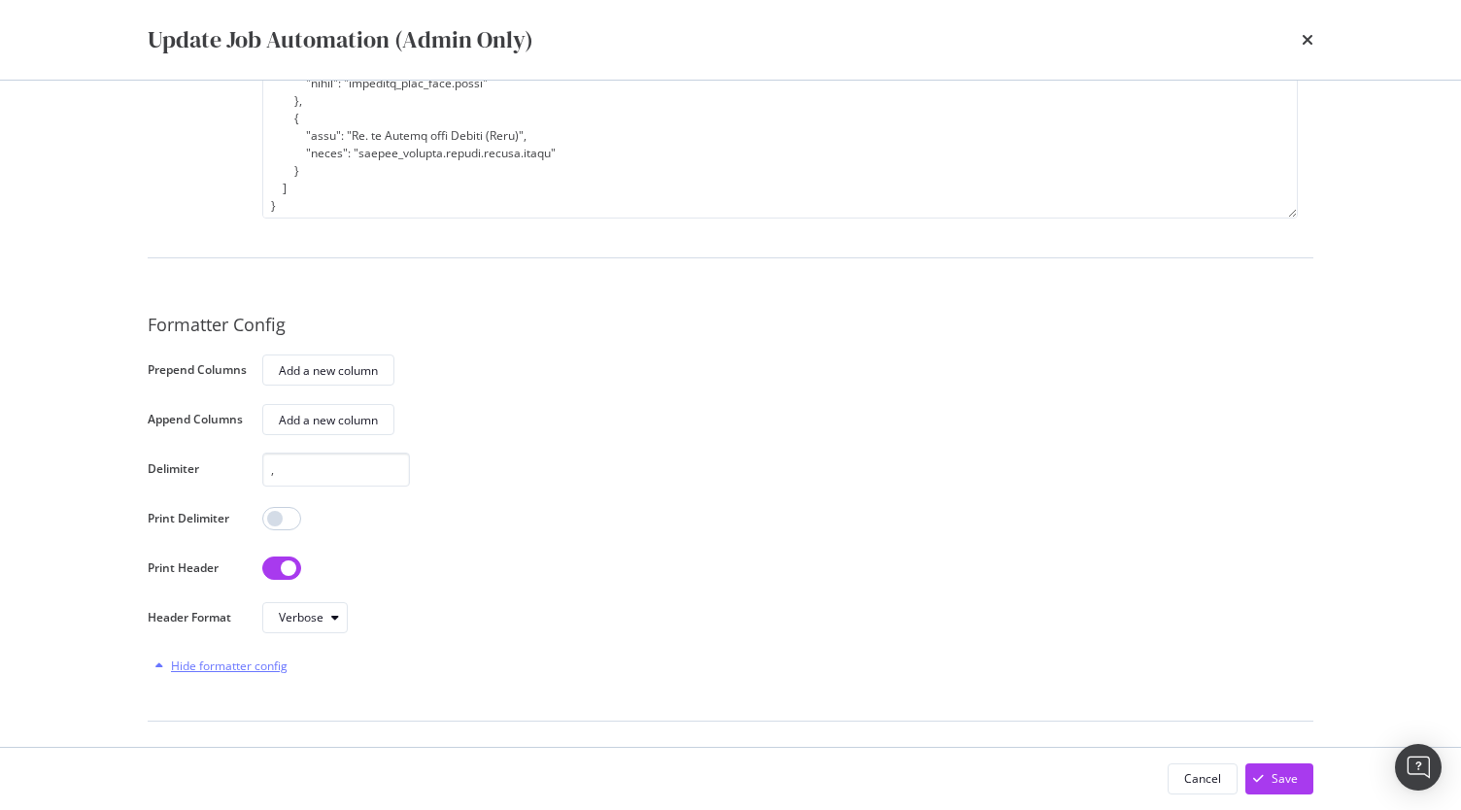
scroll to position [692, 0]
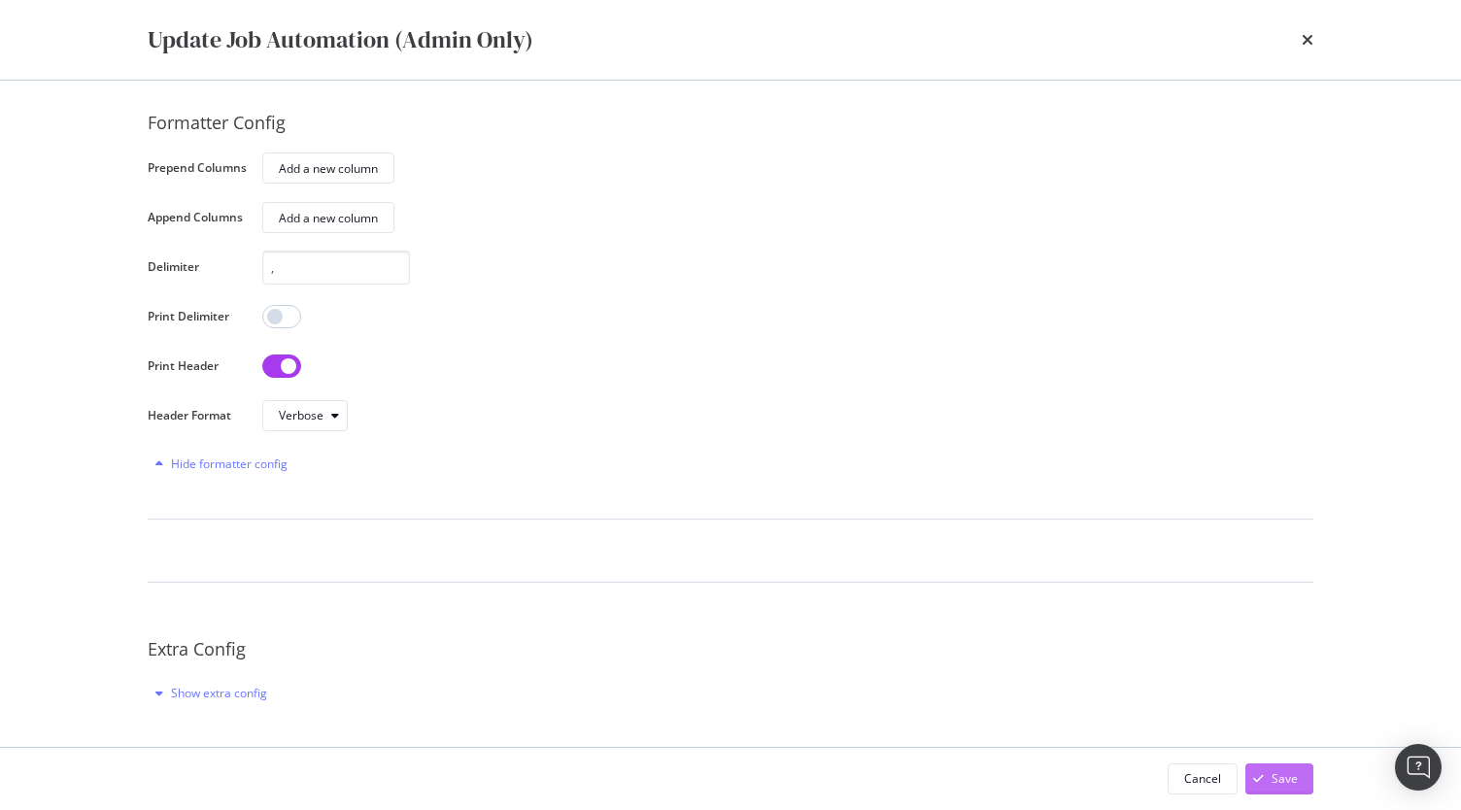
click at [1285, 776] on div "Save" at bounding box center [1285, 779] width 26 height 17
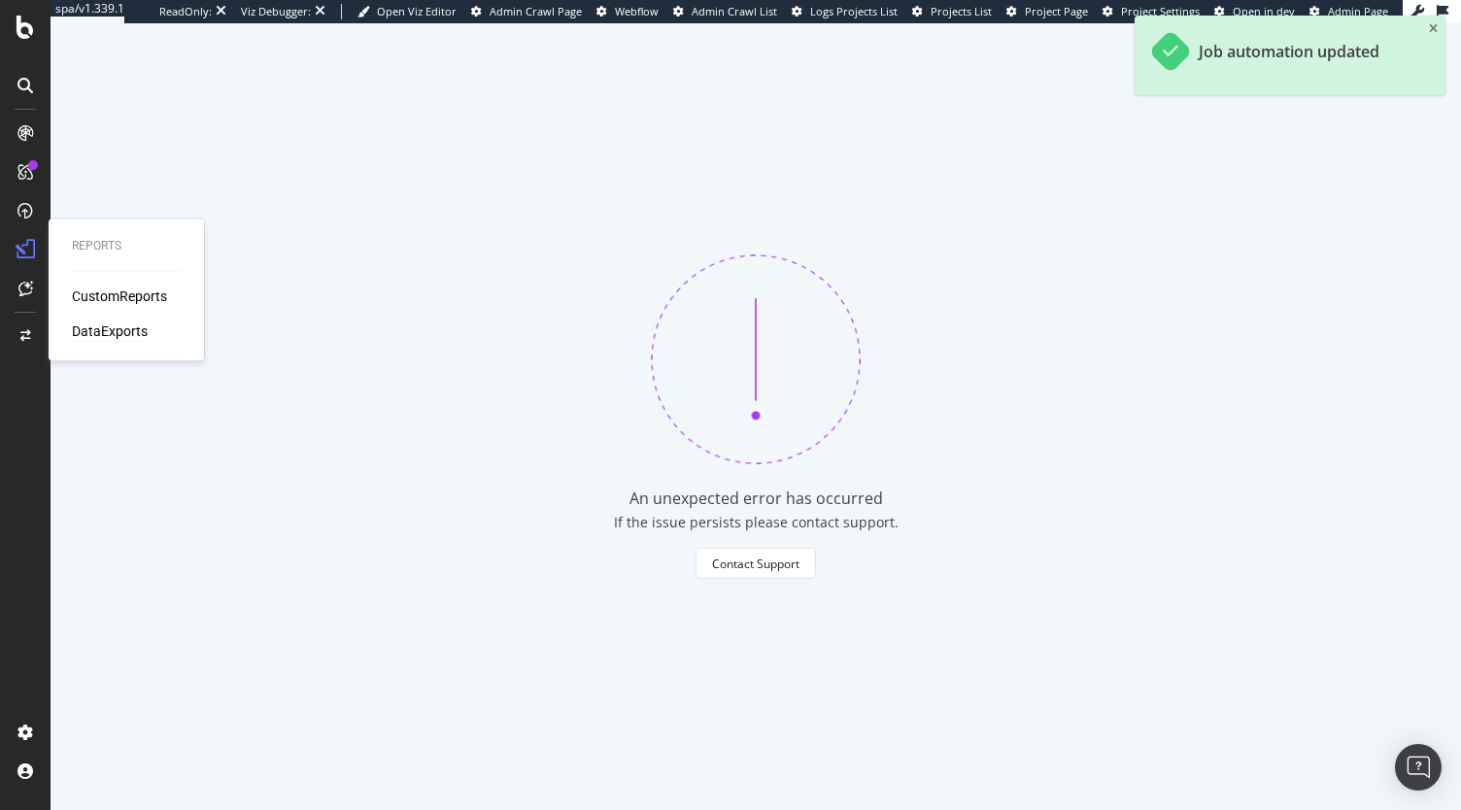
click at [107, 336] on div "DataExports" at bounding box center [110, 331] width 76 height 19
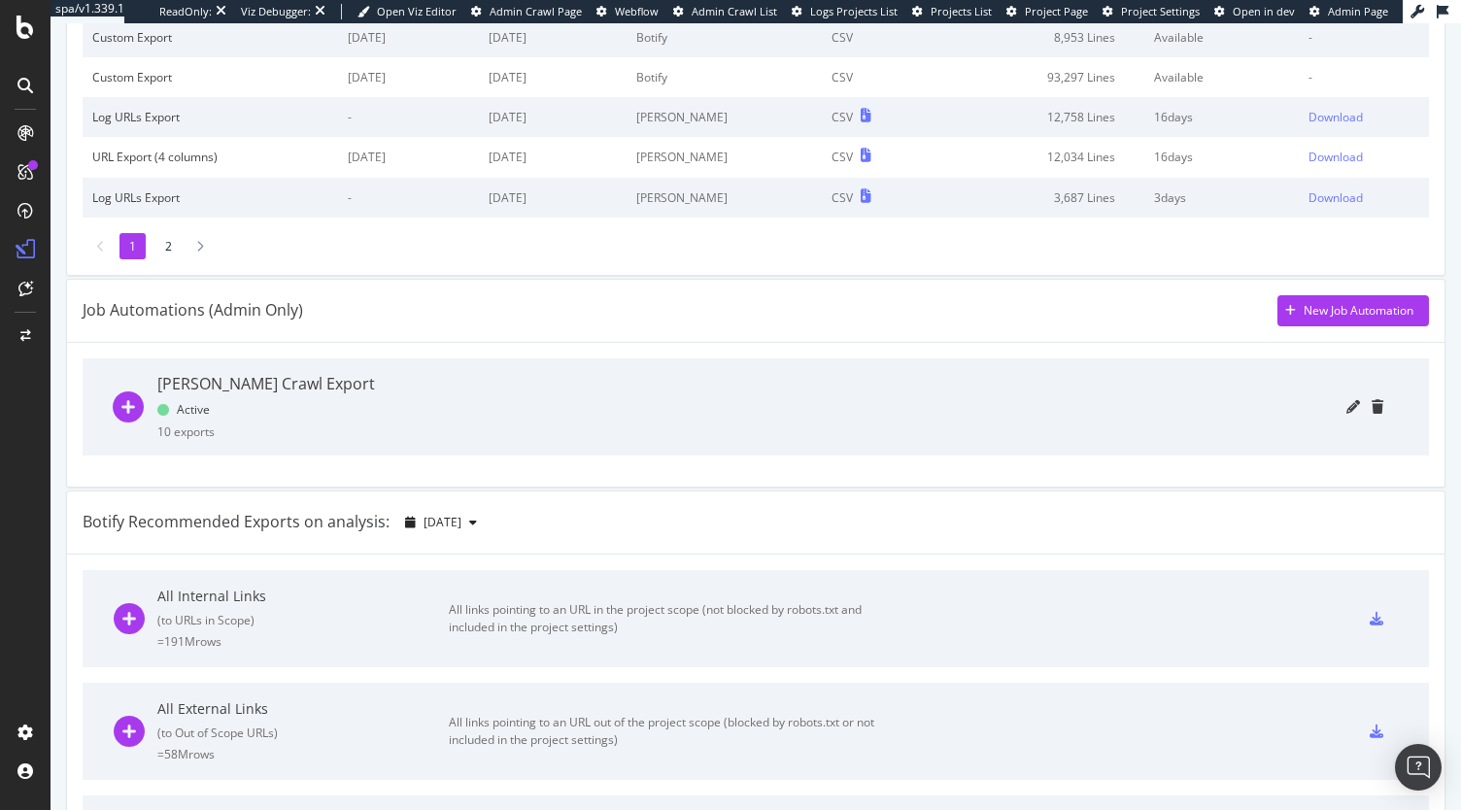
scroll to position [433, 0]
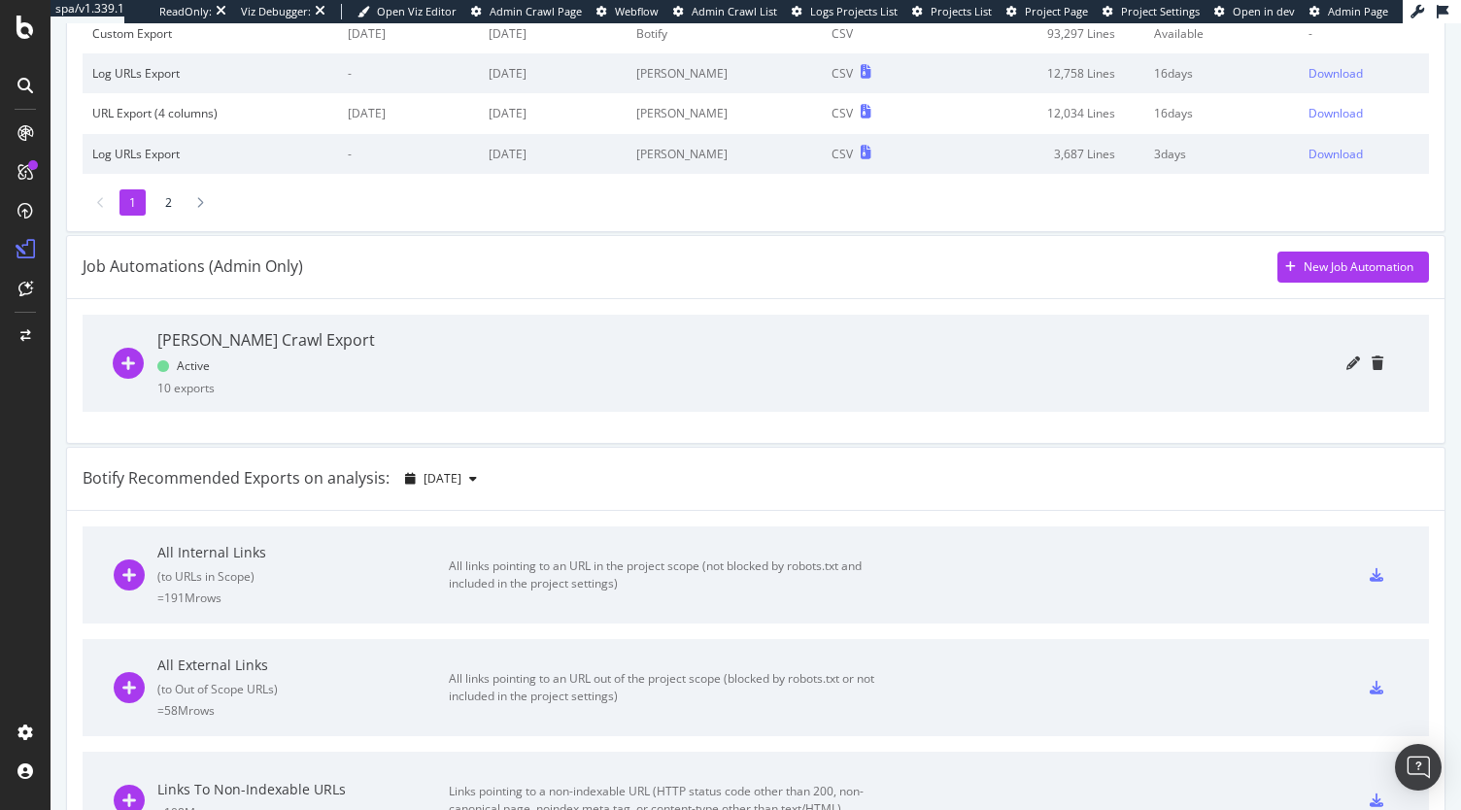
click at [128, 352] on icon "plus-circle" at bounding box center [128, 363] width 31 height 31
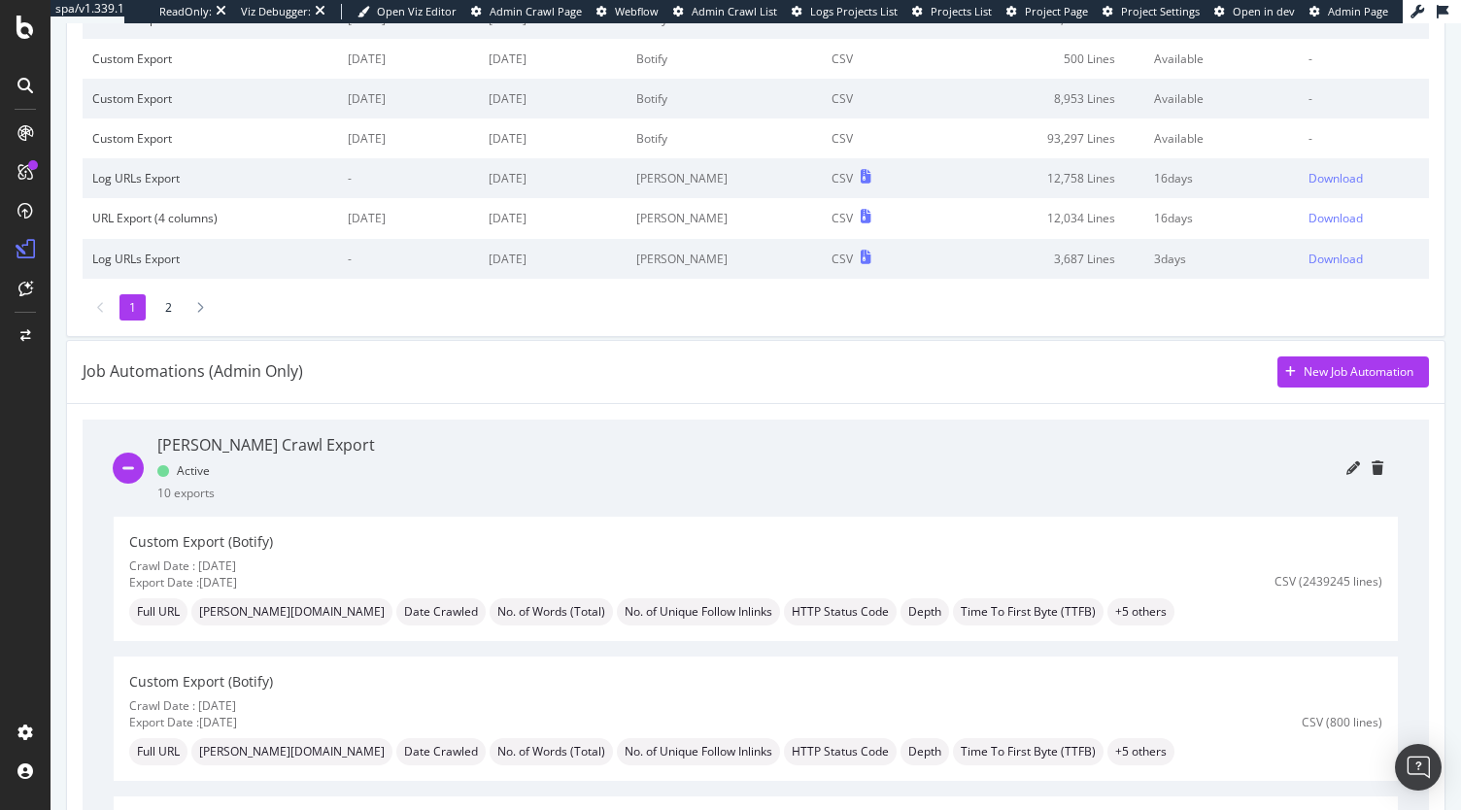
scroll to position [0, 0]
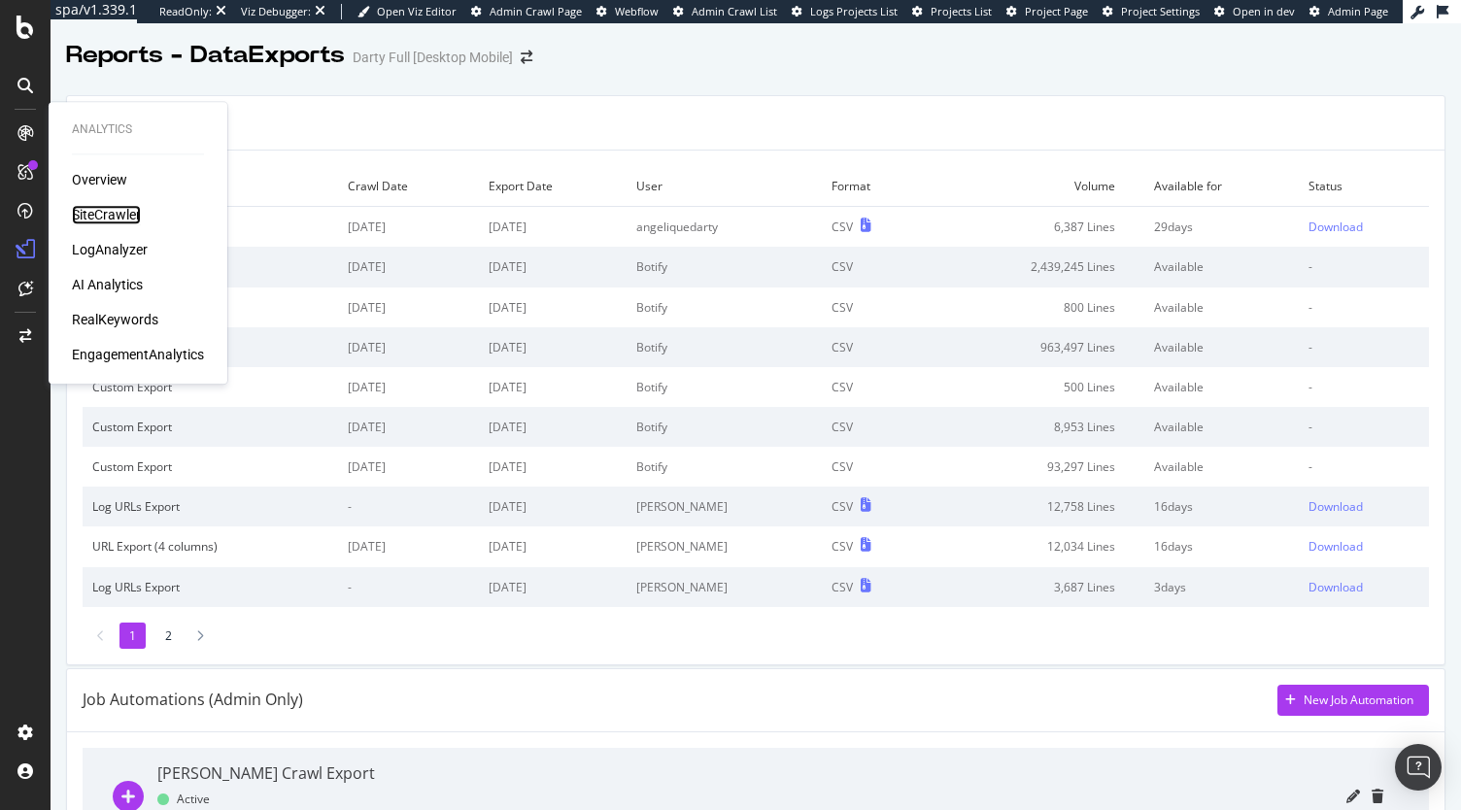
click at [115, 215] on div "SiteCrawler" at bounding box center [106, 214] width 69 height 19
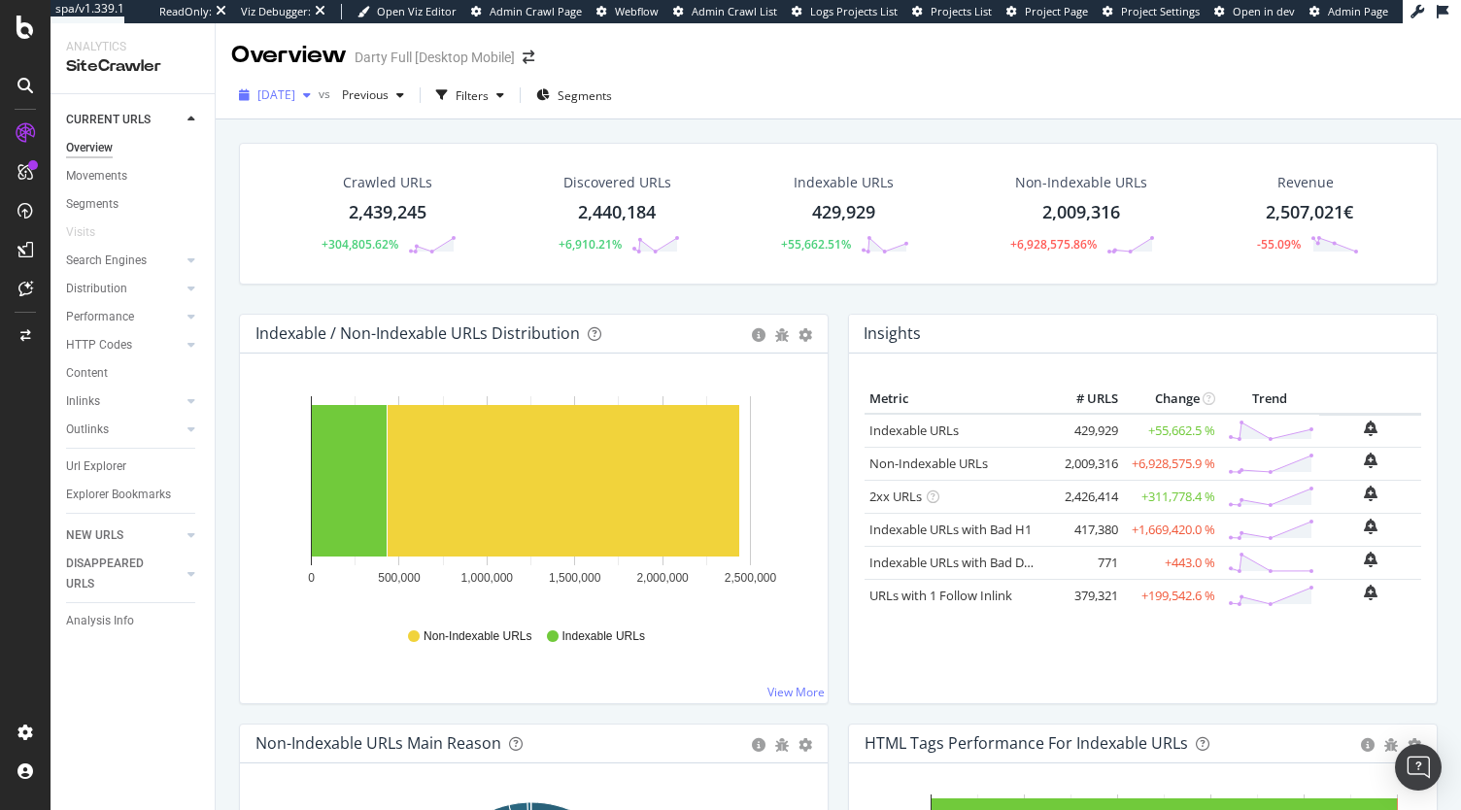
click at [295, 91] on span "[DATE]" at bounding box center [277, 94] width 38 height 17
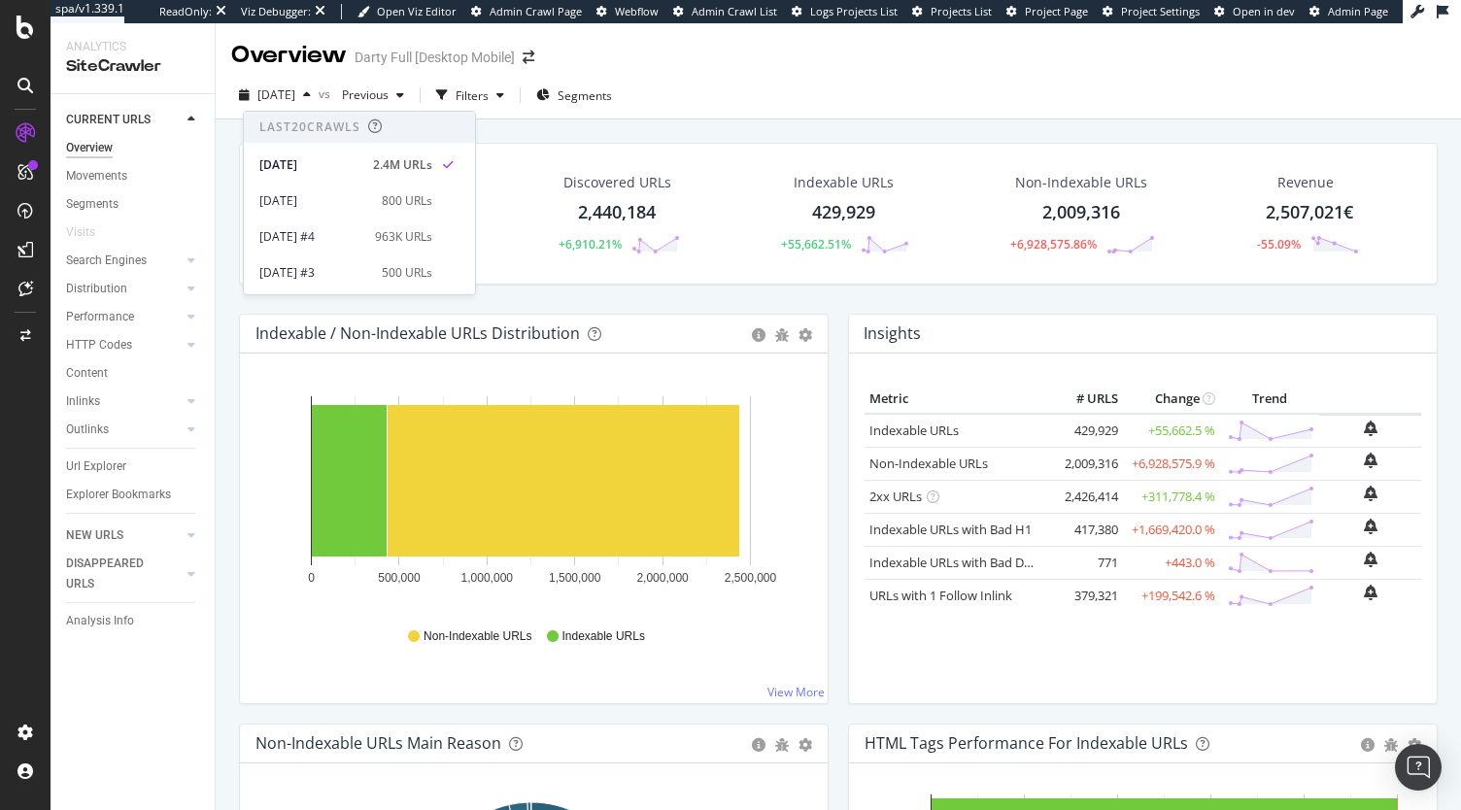
scroll to position [17, 0]
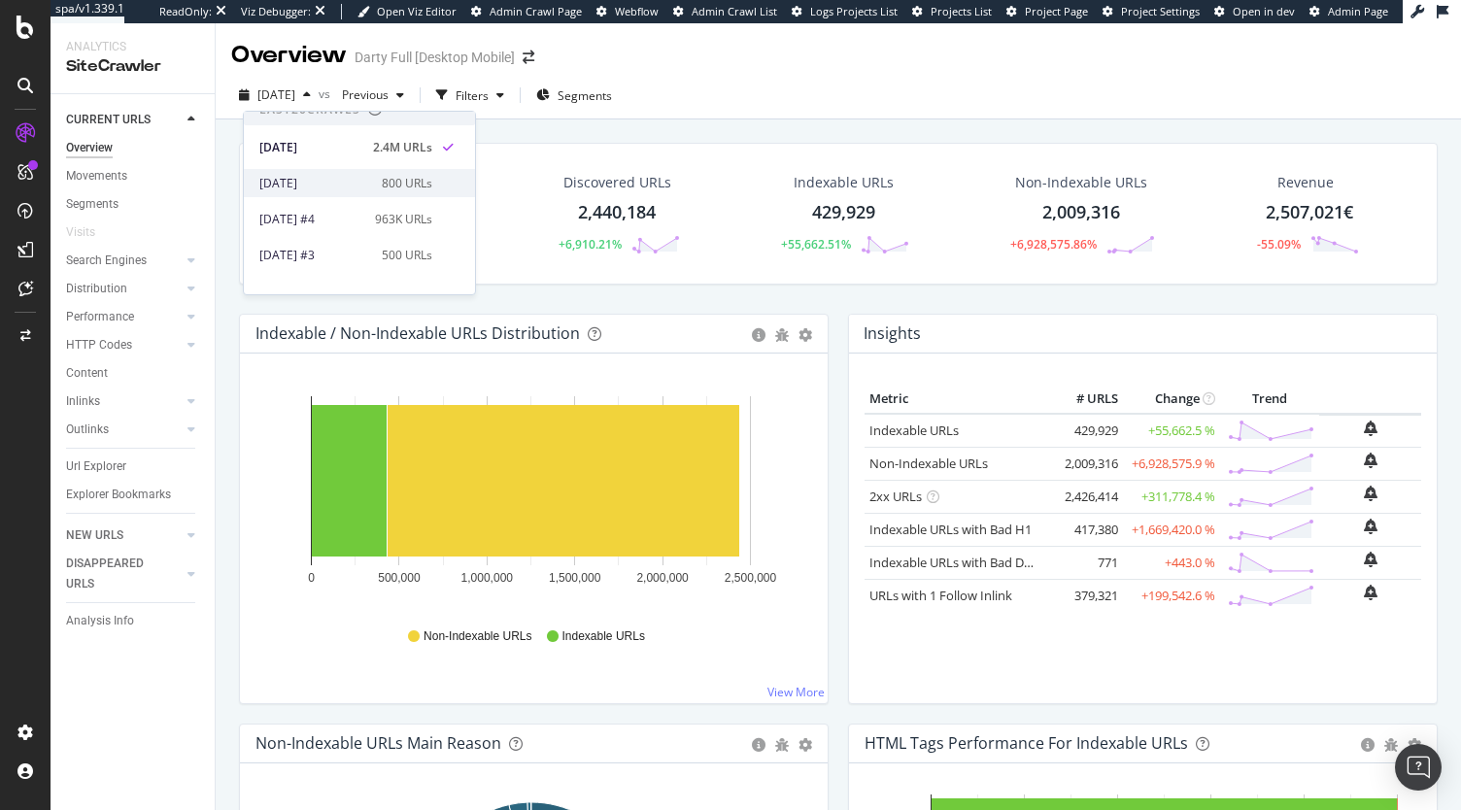
click at [404, 188] on div "800 URLs" at bounding box center [407, 183] width 51 height 17
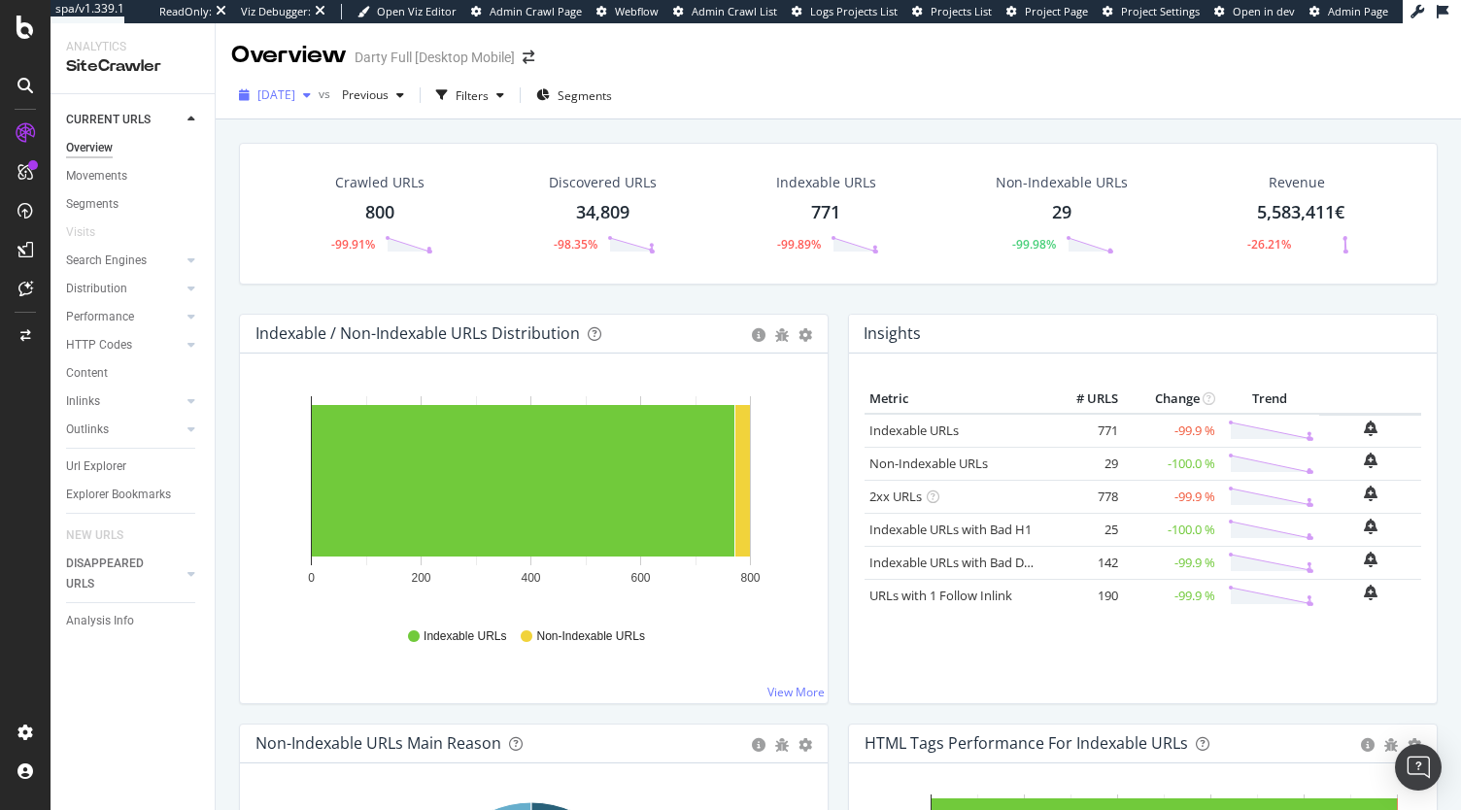
click at [319, 83] on div "[DATE]" at bounding box center [274, 95] width 87 height 29
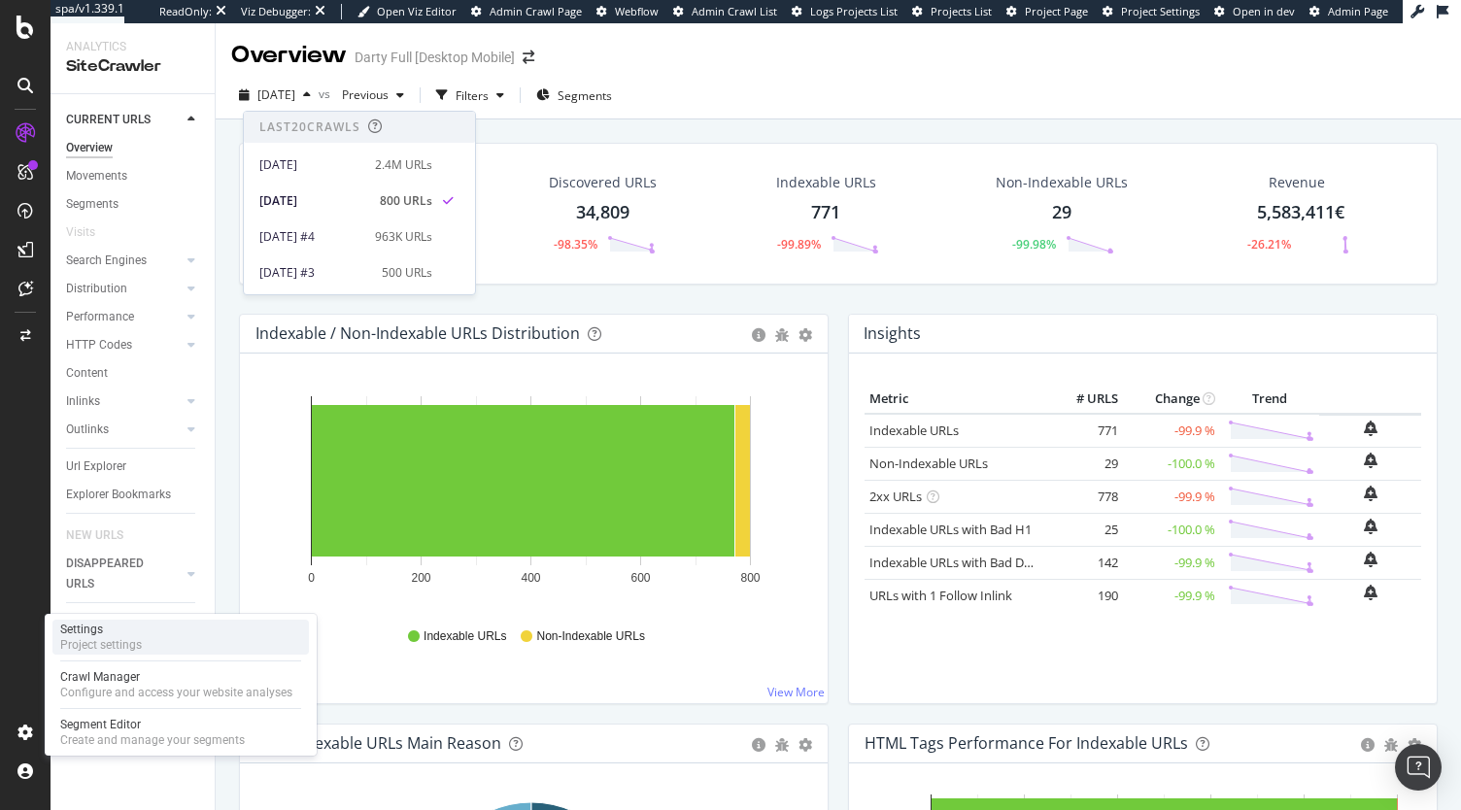
click at [114, 648] on div "Project settings" at bounding box center [101, 645] width 82 height 16
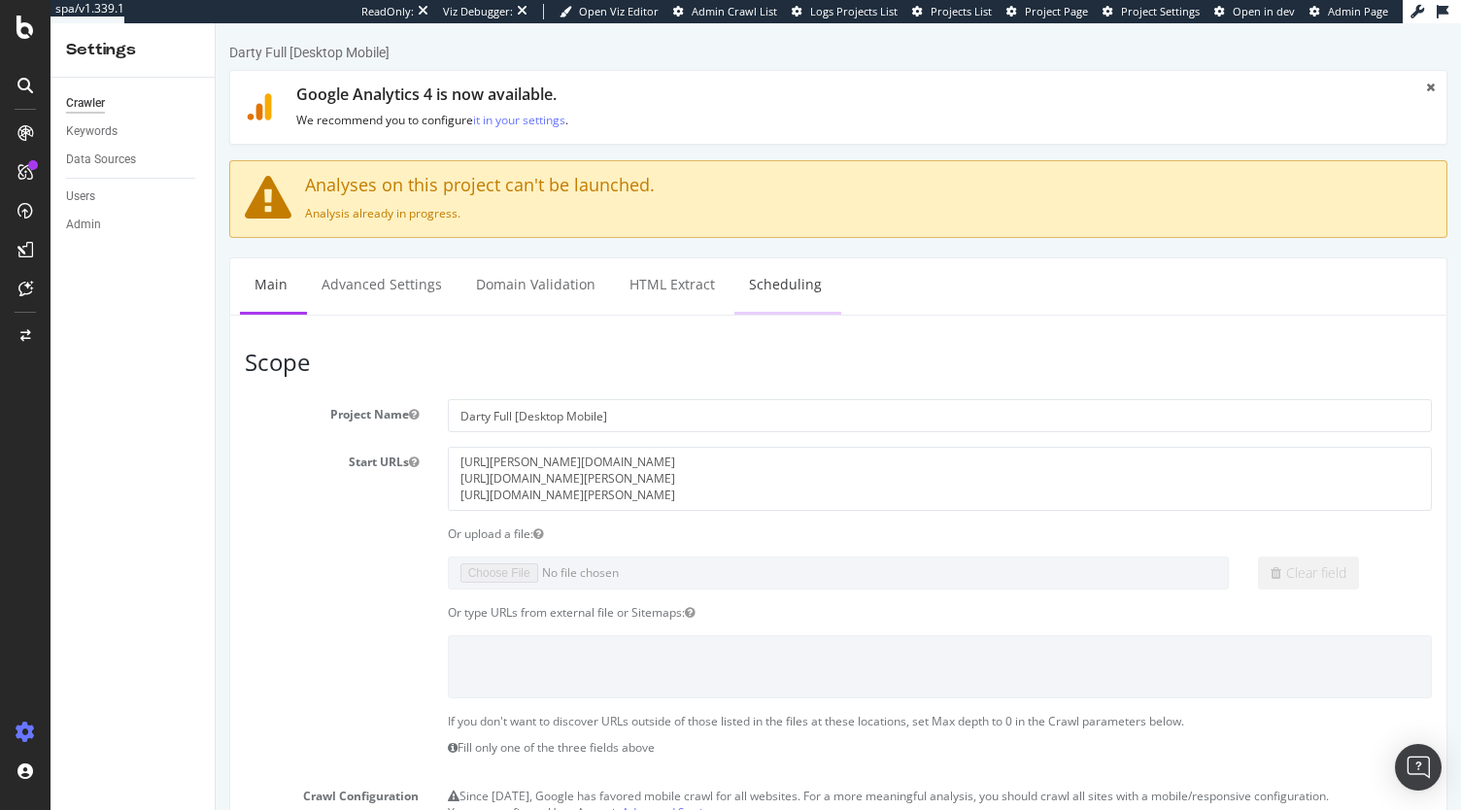
click at [788, 283] on link "Scheduling" at bounding box center [786, 284] width 102 height 53
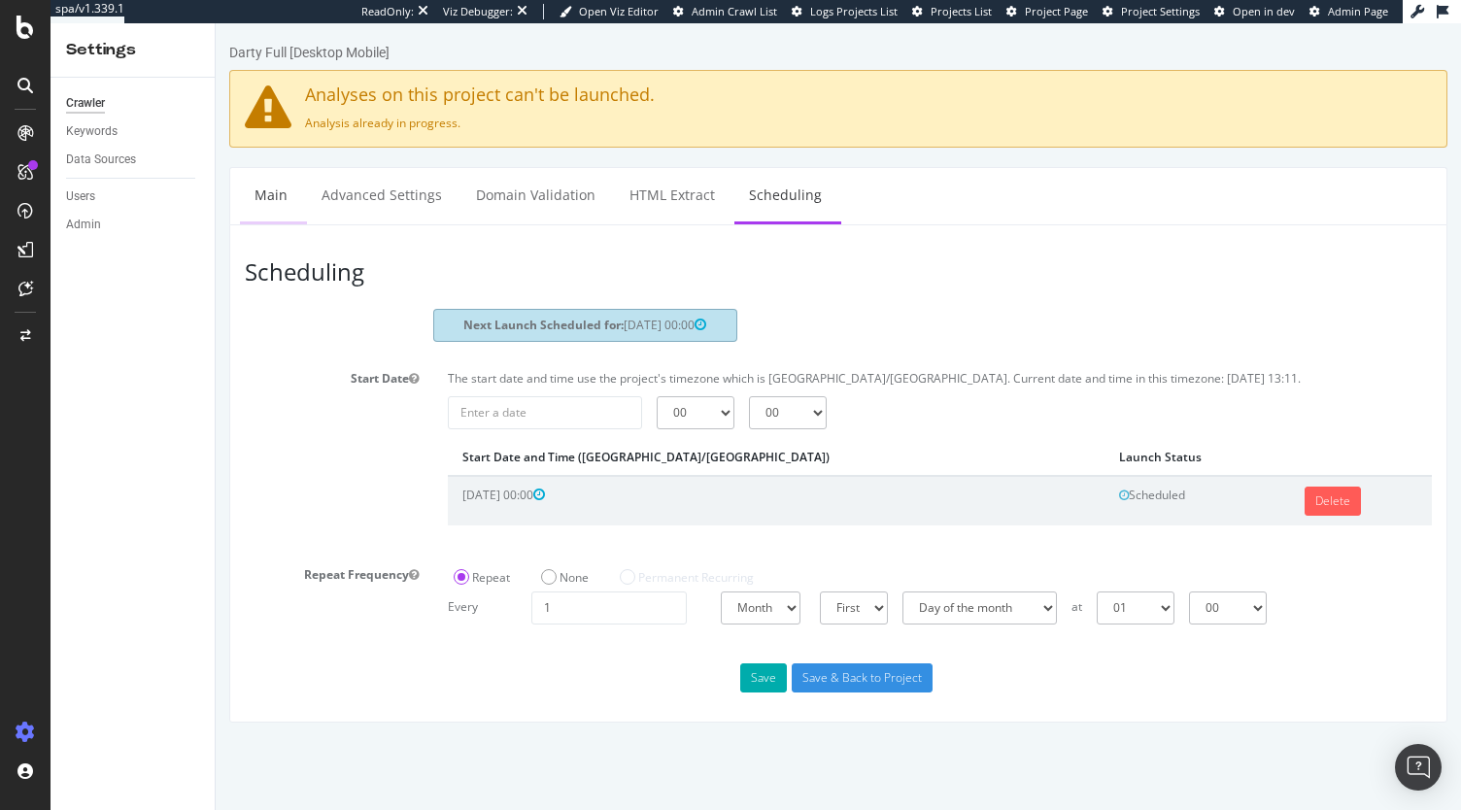
click at [275, 212] on link "Main" at bounding box center [271, 194] width 62 height 53
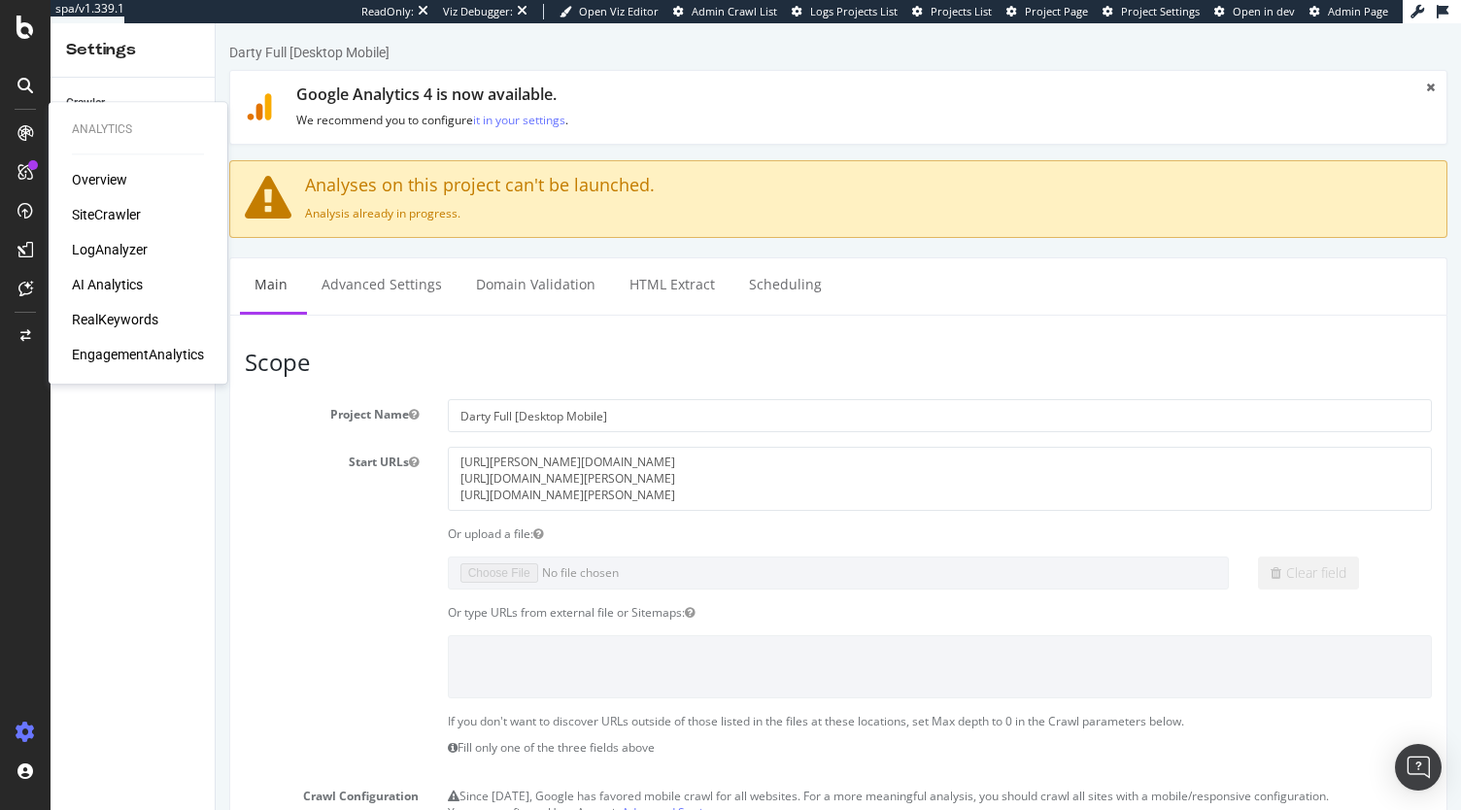
click at [89, 193] on div "Overview SiteCrawler LogAnalyzer AI Analytics RealKeywords EngagementAnalytics" at bounding box center [138, 267] width 132 height 194
click at [91, 208] on div "SiteCrawler" at bounding box center [106, 214] width 69 height 19
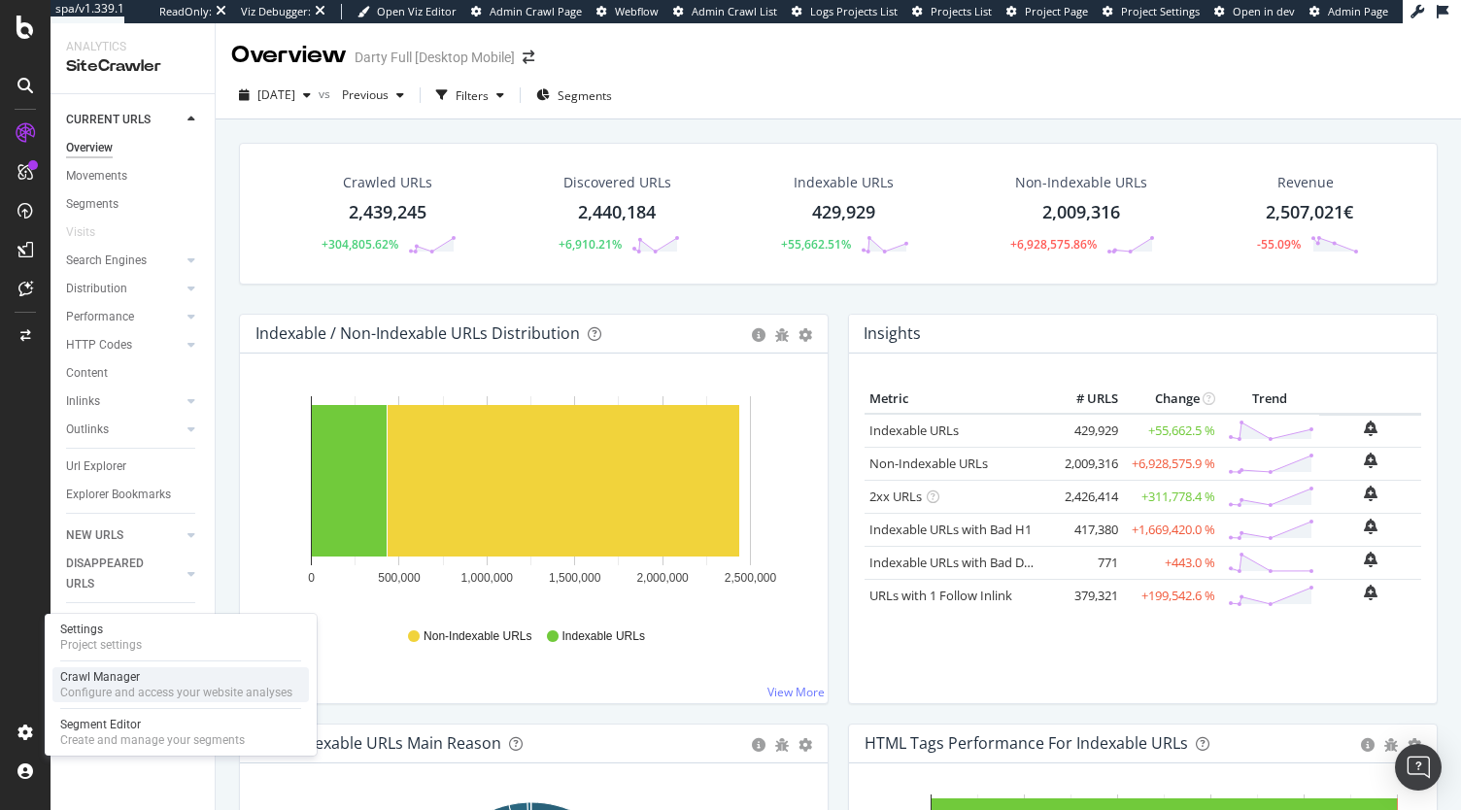
click at [127, 694] on div "Configure and access your website analyses" at bounding box center [176, 693] width 232 height 16
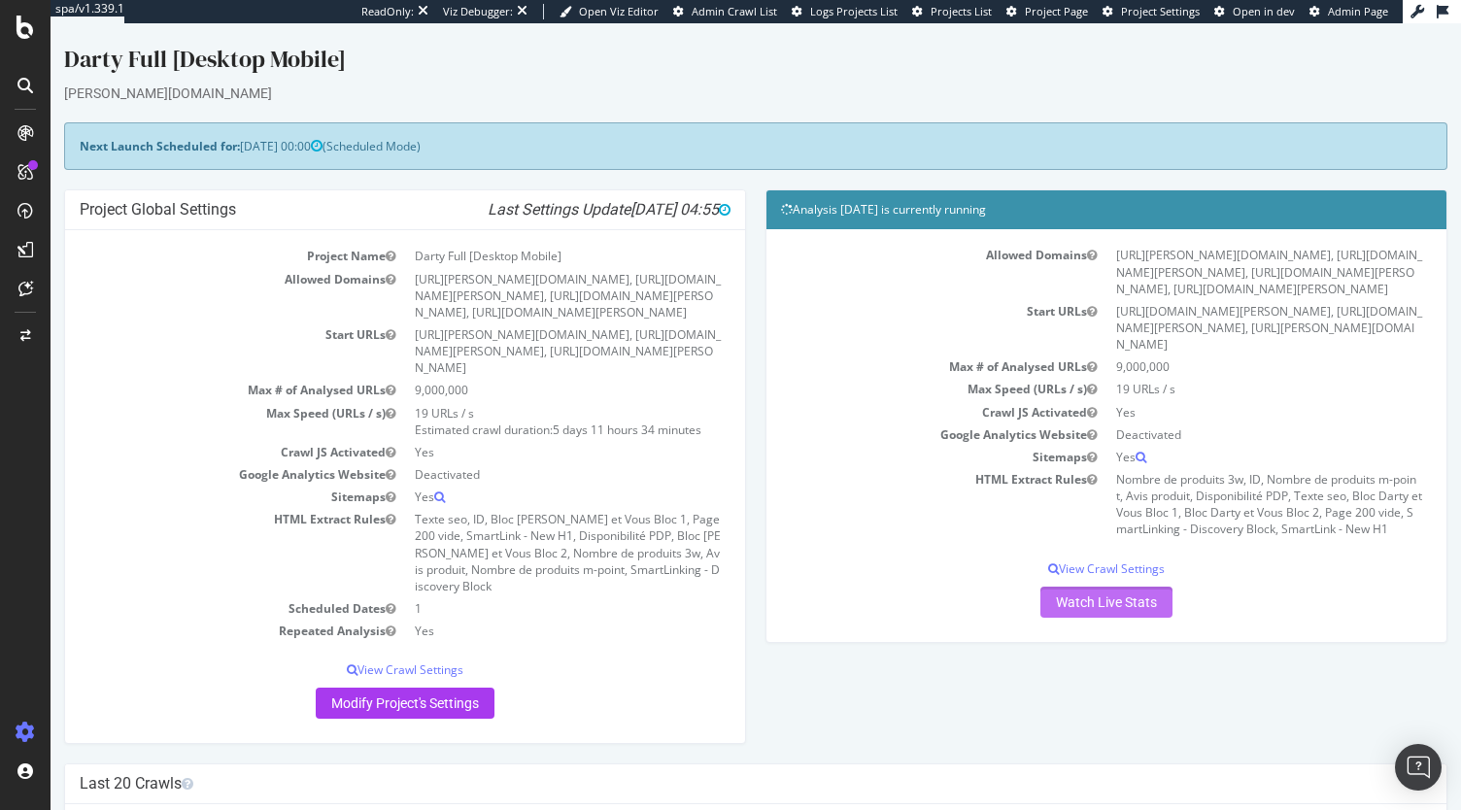
click at [1112, 587] on link "Watch Live Stats" at bounding box center [1107, 602] width 132 height 31
